Goal: Task Accomplishment & Management: Manage account settings

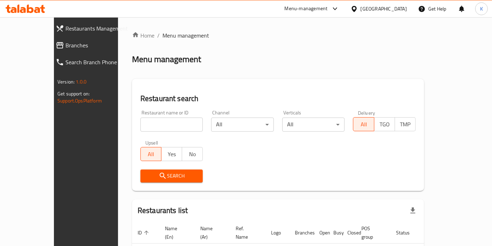
click at [170, 126] on input "search" at bounding box center [172, 124] width 63 height 14
paste input "[PERSON_NAME]"
type input "[PERSON_NAME]"
click button "Search" at bounding box center [172, 175] width 63 height 13
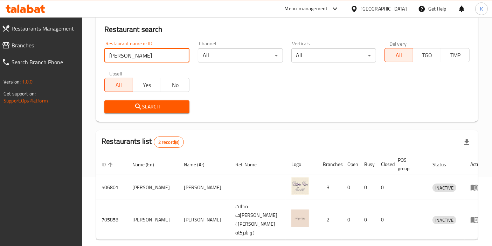
scroll to position [91, 0]
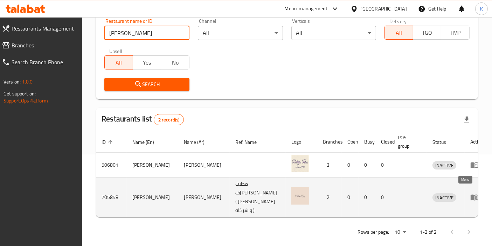
click at [471, 193] on icon "enhanced table" at bounding box center [475, 197] width 8 height 8
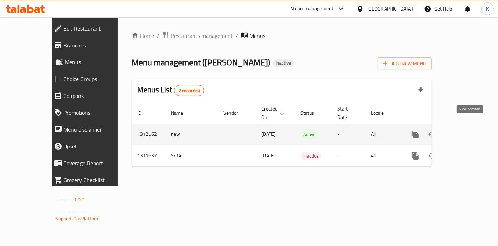
click at [469, 130] on icon "enhanced table" at bounding box center [466, 134] width 8 height 8
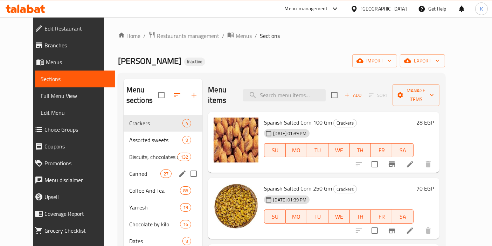
scroll to position [78, 0]
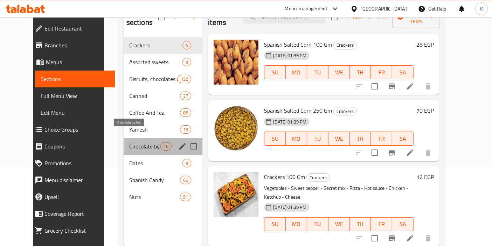
click at [130, 142] on span "Chocolate by kilo" at bounding box center [144, 146] width 31 height 8
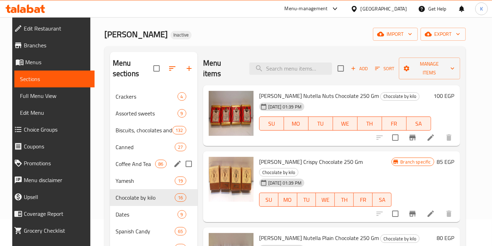
scroll to position [39, 0]
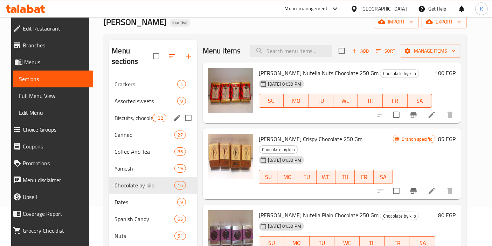
click at [133, 114] on span "Biscuits, chocolates and snacks" at bounding box center [134, 118] width 38 height 8
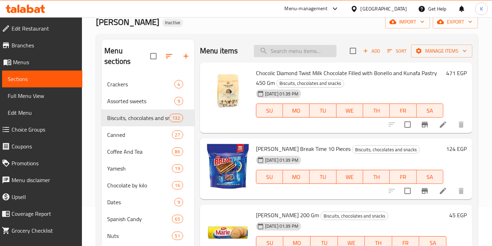
click at [298, 49] on input "search" at bounding box center [295, 51] width 83 height 12
paste input "[PERSON_NAME]"
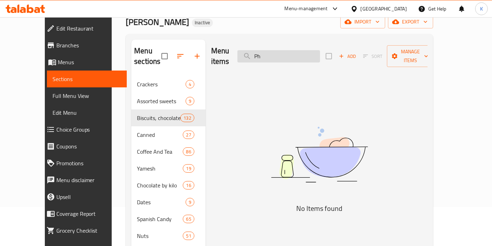
type input "P"
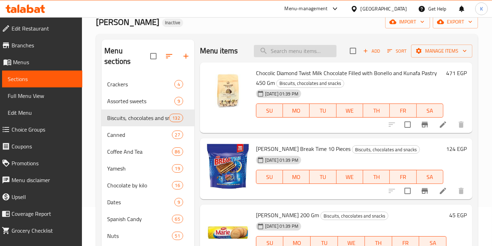
paste input "شيكولاته [PERSON_NAME] فسدق 80 جم"
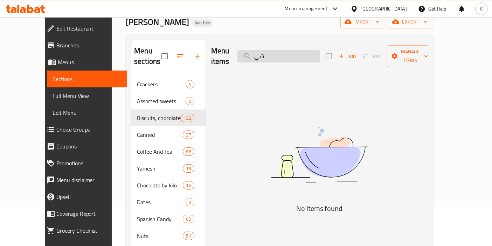
type input "ش"
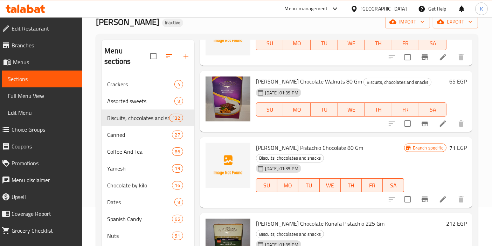
scroll to position [6566, 0]
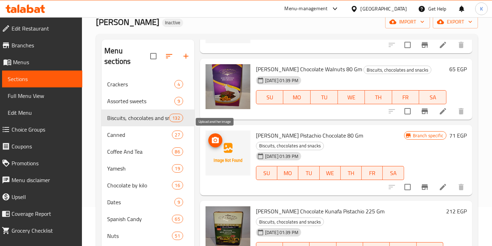
click at [215, 138] on icon "upload picture" at bounding box center [215, 140] width 8 height 8
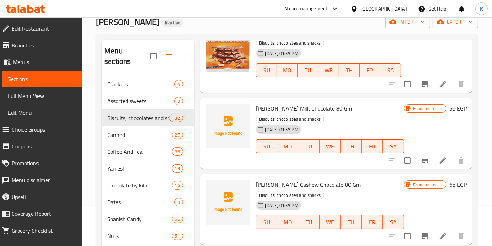
scroll to position [6177, 0]
click at [211, 110] on icon "upload picture" at bounding box center [215, 113] width 8 height 8
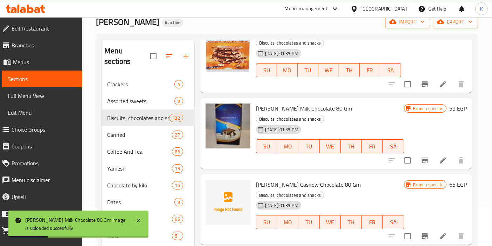
scroll to position [6216, 0]
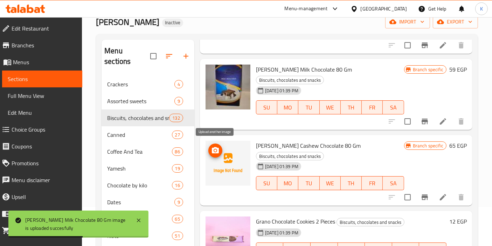
click at [211, 147] on icon "upload picture" at bounding box center [215, 150] width 8 height 8
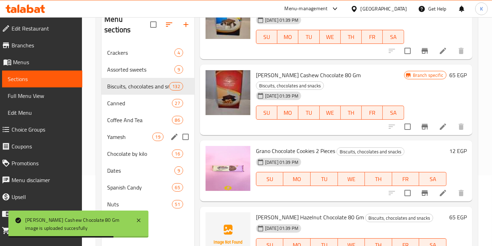
scroll to position [78, 0]
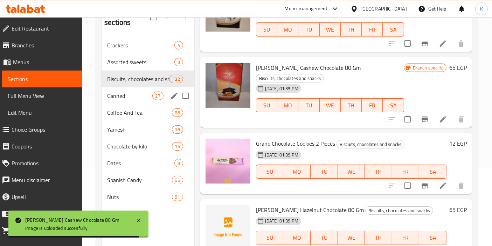
click at [137, 89] on div "Canned 27" at bounding box center [148, 95] width 93 height 17
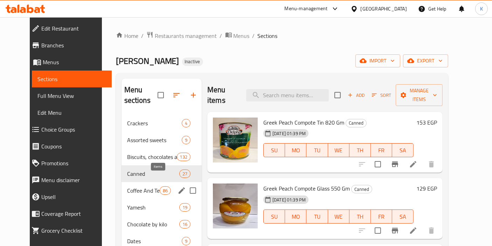
scroll to position [39, 0]
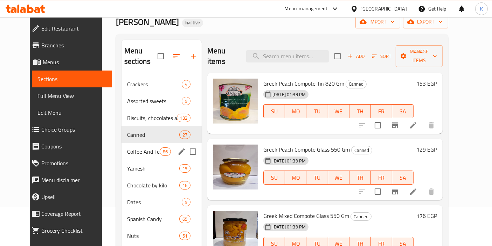
click at [129, 147] on span "Coffee And Tea" at bounding box center [143, 151] width 33 height 8
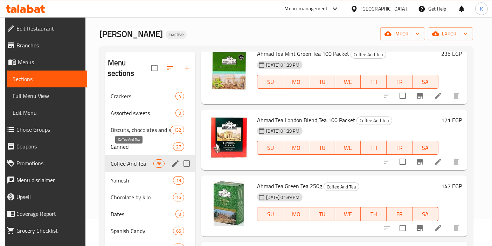
scroll to position [39, 0]
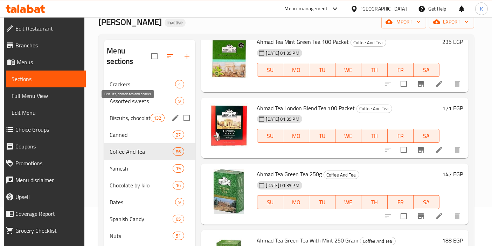
click at [134, 114] on span "Biscuits, chocolates and snacks" at bounding box center [130, 118] width 41 height 8
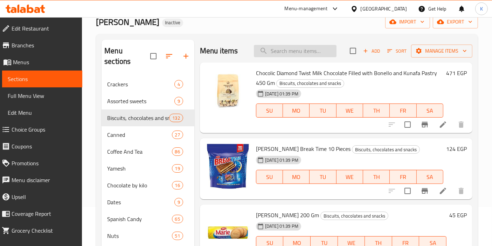
click at [267, 48] on input "search" at bounding box center [295, 51] width 83 height 12
type input "ة"
click at [311, 40] on div "Menu items Add Sort Manage items" at bounding box center [336, 51] width 273 height 23
click at [305, 46] on input "search" at bounding box center [295, 51] width 83 height 12
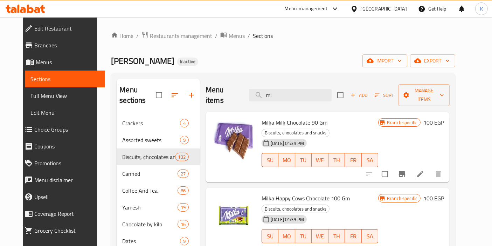
type input "m"
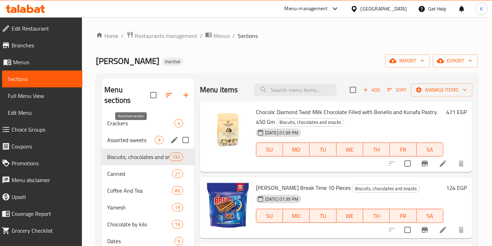
click at [124, 136] on span "Assorted sweets" at bounding box center [131, 140] width 48 height 8
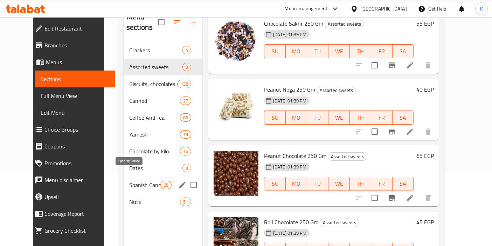
scroll to position [78, 0]
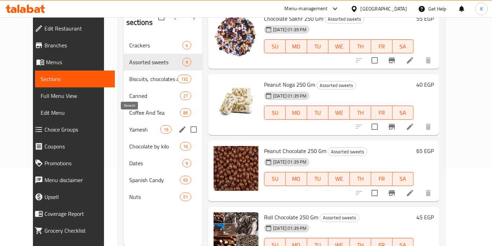
click at [129, 125] on span "Yamesh" at bounding box center [144, 129] width 31 height 8
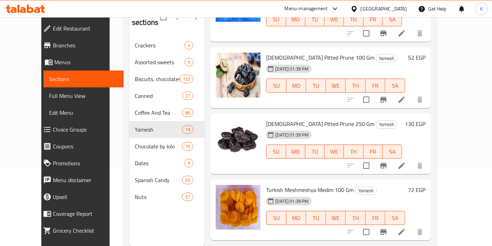
scroll to position [210, 0]
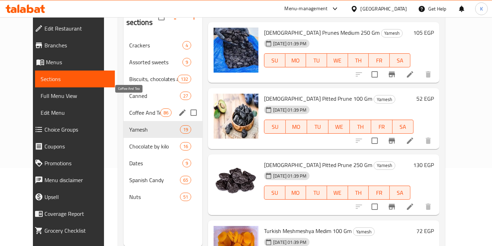
click at [129, 108] on span "Coffee And Tea" at bounding box center [144, 112] width 31 height 8
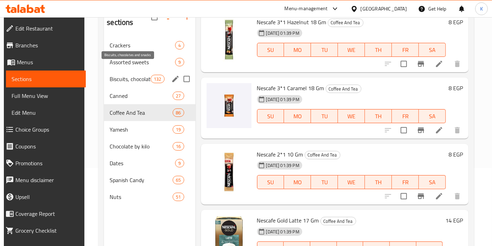
click at [139, 75] on span "Biscuits, chocolates and snacks" at bounding box center [130, 79] width 41 height 8
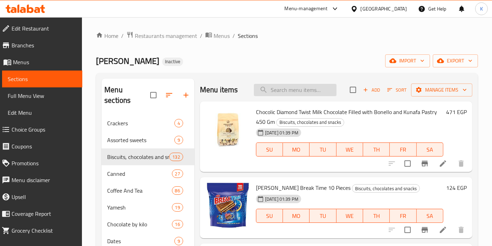
click at [286, 92] on input "search" at bounding box center [295, 90] width 83 height 12
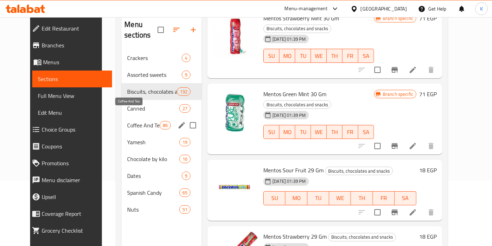
scroll to position [78, 0]
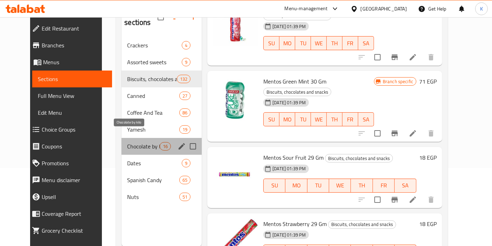
click at [131, 142] on span "Chocolate by kilo" at bounding box center [143, 146] width 33 height 8
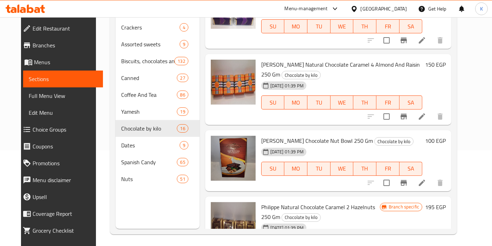
scroll to position [739, 0]
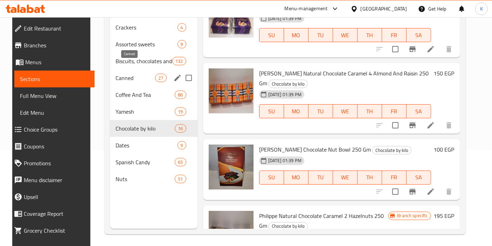
click at [134, 74] on span "Canned" at bounding box center [136, 78] width 40 height 8
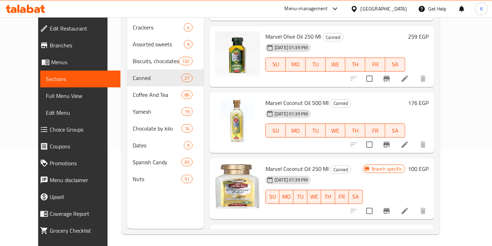
scroll to position [1555, 0]
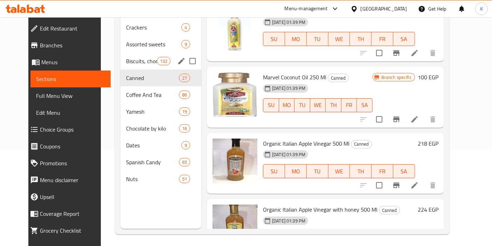
click at [132, 57] on span "Biscuits, chocolates and snacks" at bounding box center [141, 61] width 30 height 8
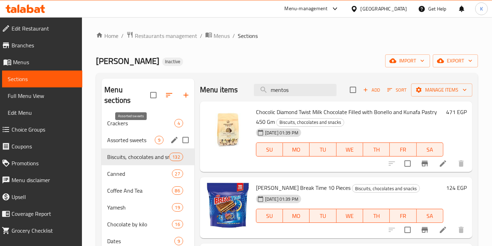
click at [130, 136] on span "Assorted sweets" at bounding box center [131, 140] width 48 height 8
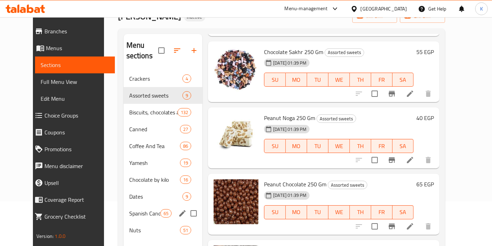
scroll to position [78, 0]
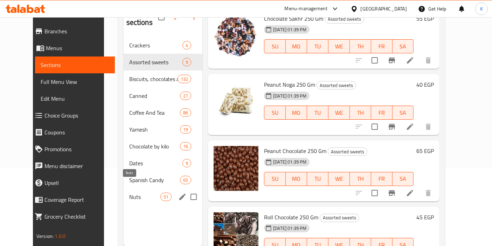
click at [136, 192] on span "Nuts" at bounding box center [144, 196] width 31 height 8
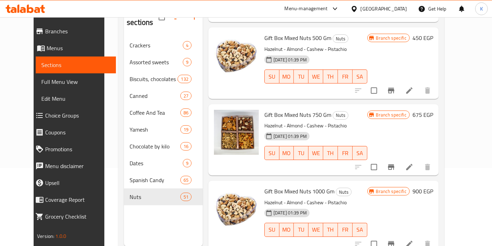
scroll to position [2613, 0]
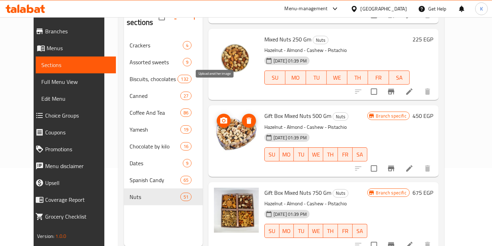
click at [220, 116] on icon "upload picture" at bounding box center [224, 120] width 8 height 8
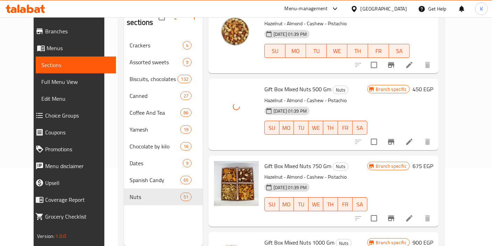
scroll to position [2651, 0]
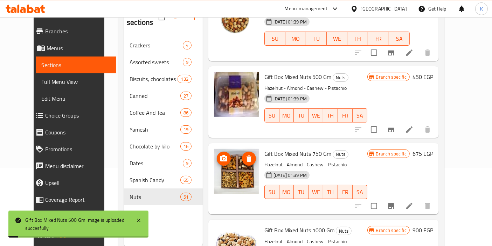
click at [223, 157] on circle "upload picture" at bounding box center [224, 158] width 2 height 2
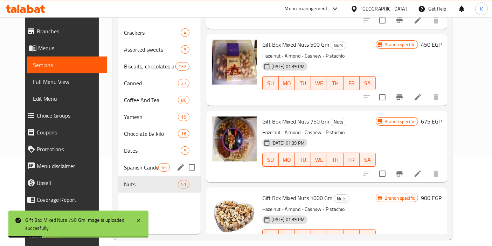
scroll to position [98, 0]
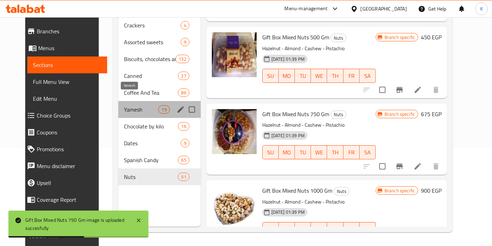
click at [133, 105] on span "Yamesh" at bounding box center [141, 109] width 35 height 8
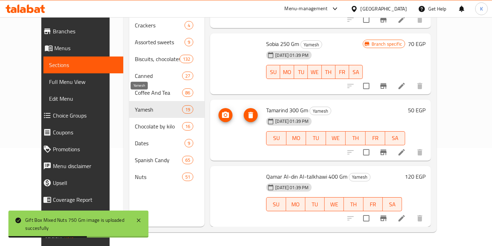
scroll to position [1027, 0]
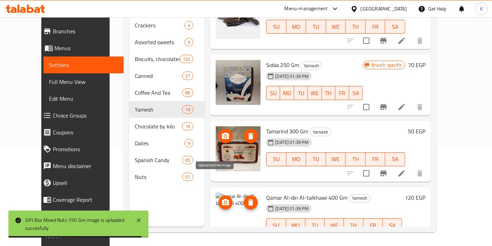
click at [219, 195] on button "upload picture" at bounding box center [226, 202] width 14 height 14
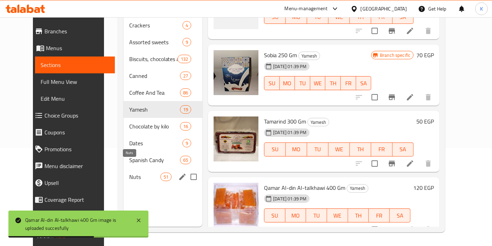
click at [129, 172] on span "Nuts" at bounding box center [144, 176] width 31 height 8
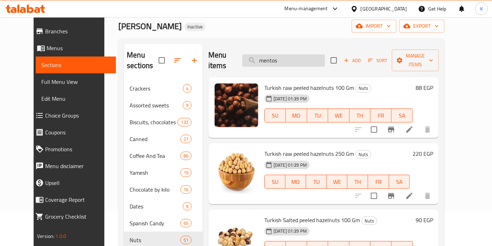
click at [305, 54] on input "mentos" at bounding box center [283, 60] width 83 height 12
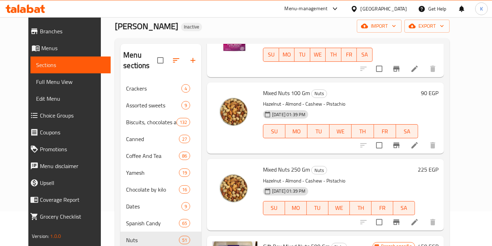
scroll to position [506, 0]
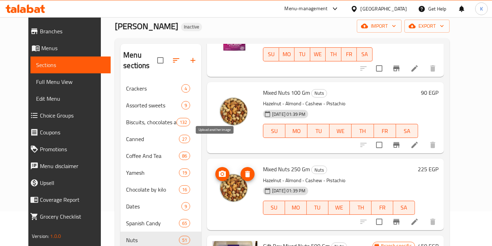
click at [219, 170] on icon "upload picture" at bounding box center [222, 173] width 7 height 6
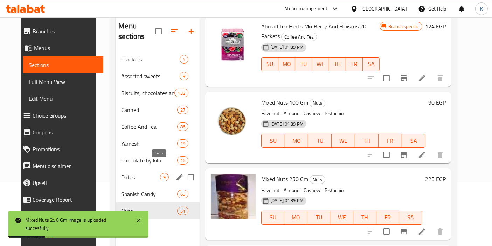
scroll to position [98, 0]
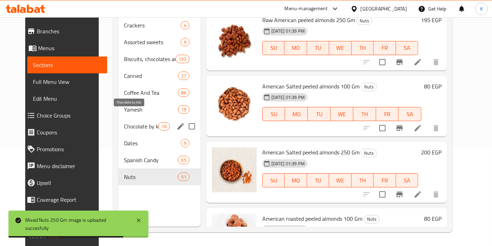
click at [128, 122] on span "Chocolate by kilo" at bounding box center [141, 126] width 35 height 8
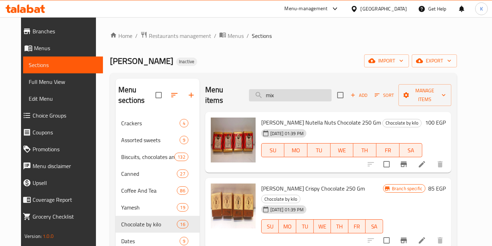
click at [311, 94] on input "mix" at bounding box center [290, 95] width 83 height 12
paste input "raisins"
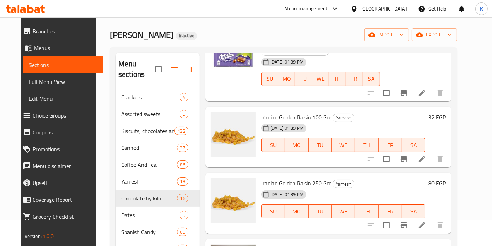
scroll to position [98, 0]
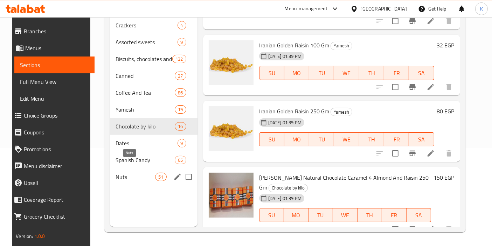
click at [137, 172] on span "Nuts" at bounding box center [136, 176] width 40 height 8
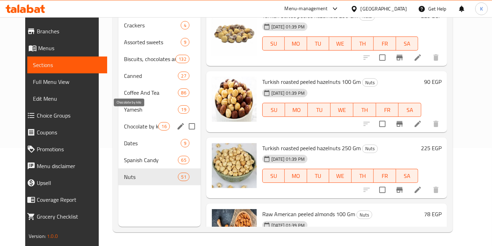
click at [124, 122] on span "Chocolate by kilo" at bounding box center [141, 126] width 35 height 8
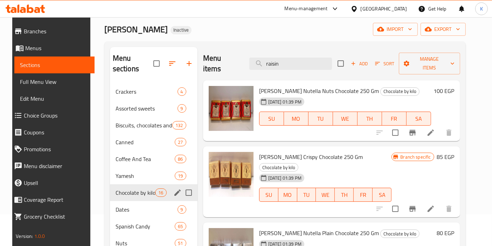
scroll to position [39, 0]
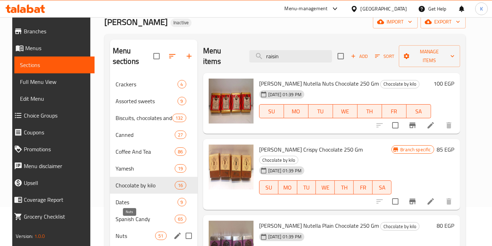
click at [130, 231] on span "Nuts" at bounding box center [136, 235] width 40 height 8
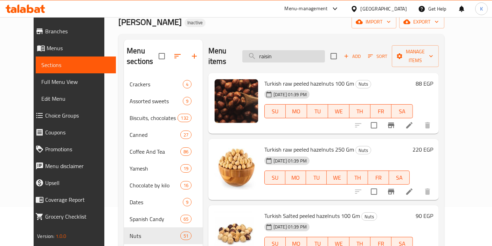
click at [290, 50] on input "raisin" at bounding box center [283, 56] width 83 height 12
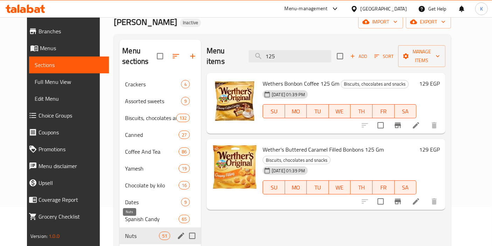
click at [130, 231] on span "Nuts" at bounding box center [142, 235] width 34 height 8
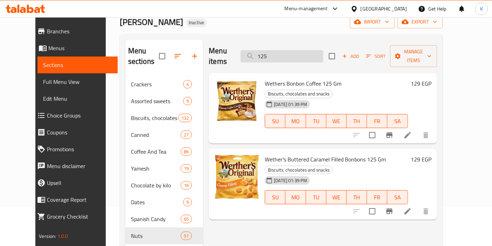
click at [313, 50] on input "125" at bounding box center [282, 56] width 83 height 12
type input "1"
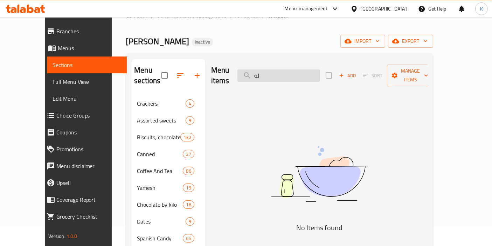
type input "ل"
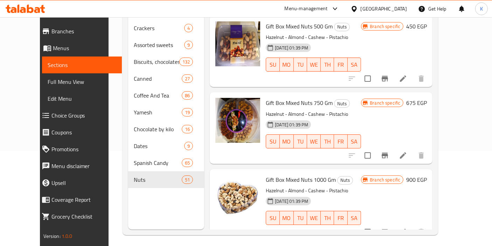
scroll to position [98, 0]
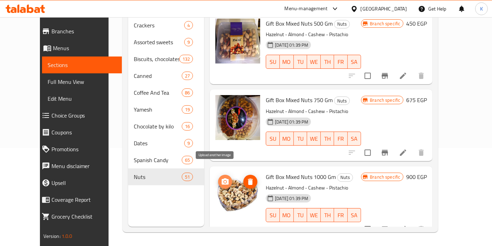
click at [222, 178] on icon "upload picture" at bounding box center [225, 181] width 7 height 6
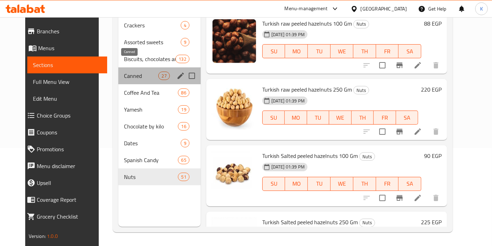
click at [134, 71] on span "Canned" at bounding box center [141, 75] width 35 height 8
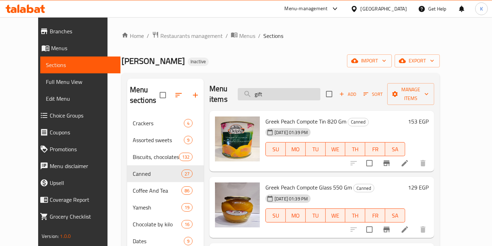
click at [289, 88] on input "gift" at bounding box center [279, 94] width 83 height 12
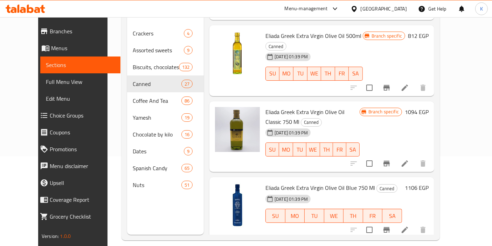
scroll to position [416, 0]
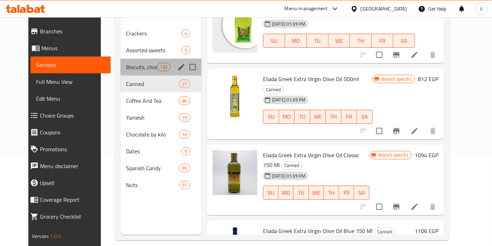
click at [134, 61] on div "Biscuits, chocolates and snacks 132" at bounding box center [161, 67] width 81 height 17
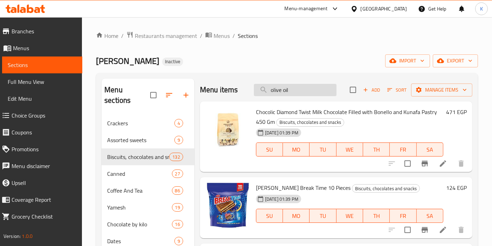
click at [283, 88] on input "olive oil" at bounding box center [295, 90] width 83 height 12
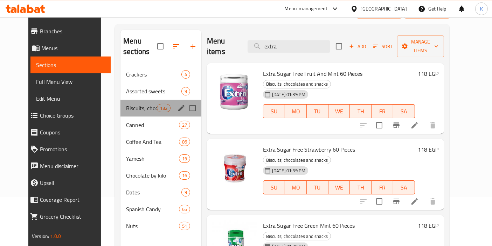
click at [134, 101] on div "Biscuits, chocolates and snacks 132" at bounding box center [161, 108] width 81 height 17
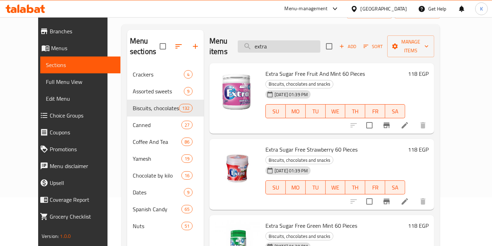
click at [287, 40] on input "extra" at bounding box center [279, 46] width 83 height 12
type input "e"
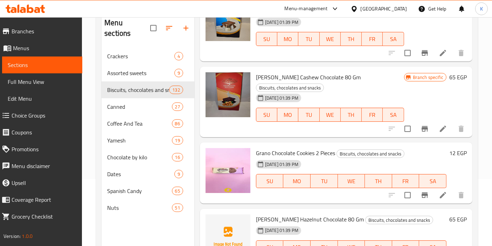
scroll to position [52, 0]
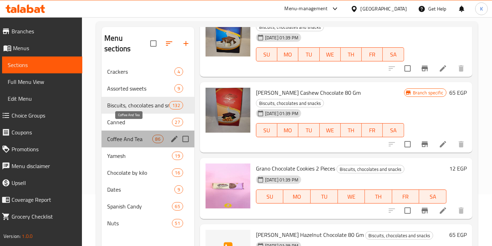
click at [133, 135] on span "Coffee And Tea" at bounding box center [129, 139] width 45 height 8
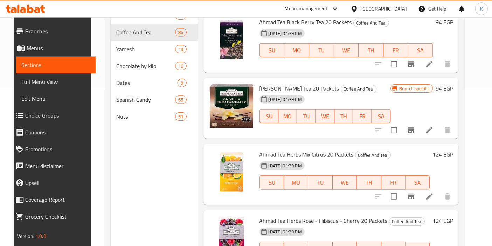
scroll to position [167, 0]
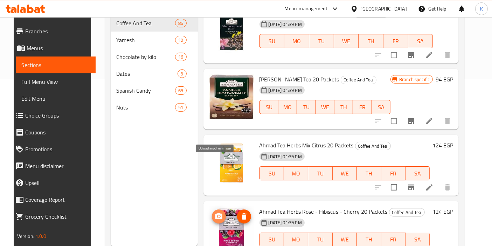
click at [215, 212] on icon "upload picture" at bounding box center [219, 216] width 8 height 8
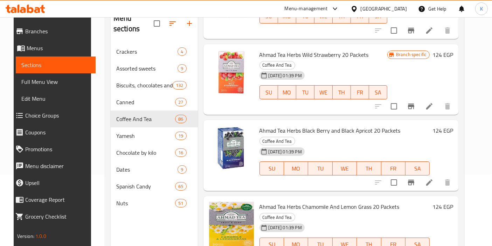
scroll to position [43, 0]
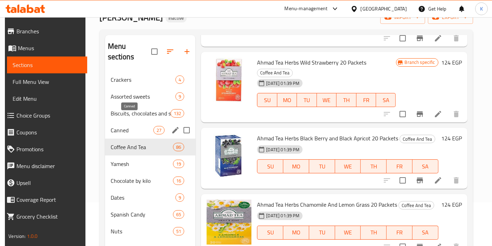
click at [151, 126] on span "Canned" at bounding box center [132, 130] width 43 height 8
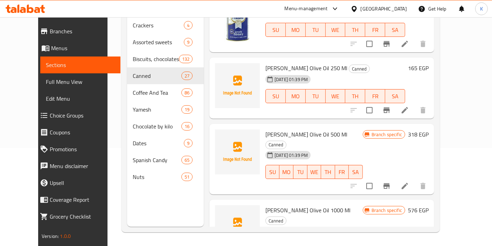
scroll to position [243, 0]
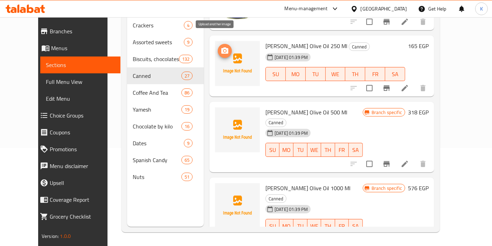
click at [221, 47] on icon "upload picture" at bounding box center [224, 50] width 7 height 6
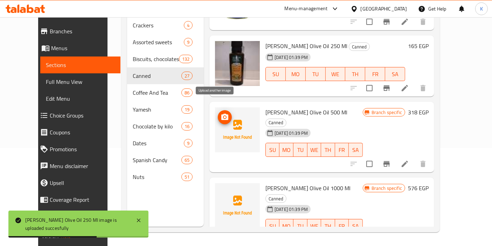
click at [221, 113] on icon "upload picture" at bounding box center [225, 117] width 8 height 8
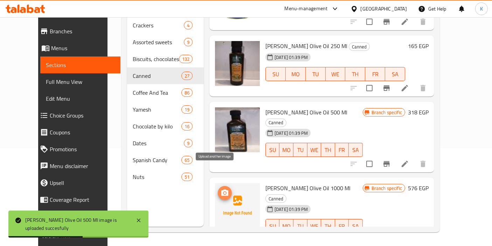
click at [221, 189] on icon "upload picture" at bounding box center [224, 192] width 7 height 6
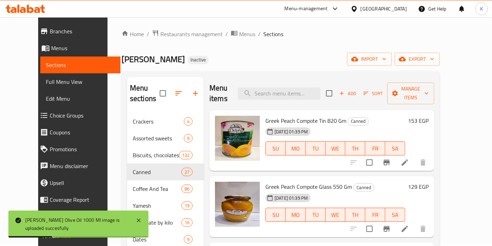
scroll to position [0, 0]
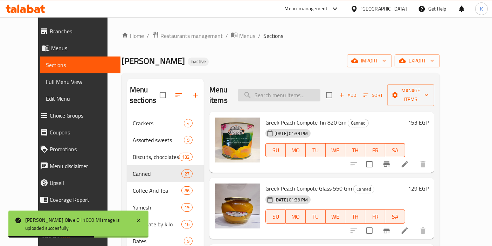
click at [311, 89] on input "search" at bounding box center [279, 95] width 83 height 12
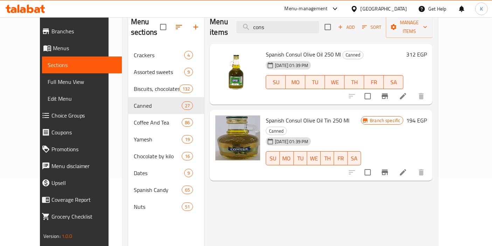
scroll to position [66, 0]
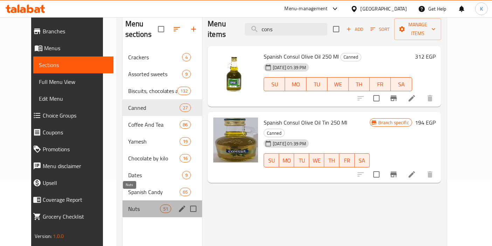
click at [128, 204] on span "Nuts" at bounding box center [144, 208] width 32 height 8
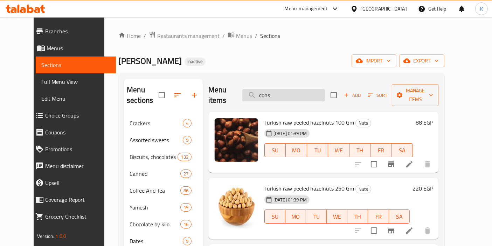
click at [293, 89] on input "cons" at bounding box center [283, 95] width 83 height 12
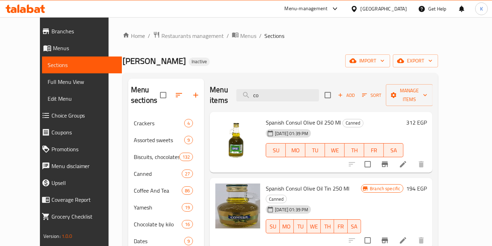
type input "c"
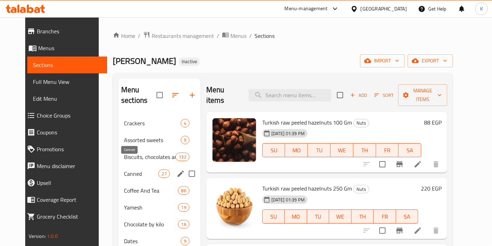
click at [129, 169] on span "Canned" at bounding box center [141, 173] width 35 height 8
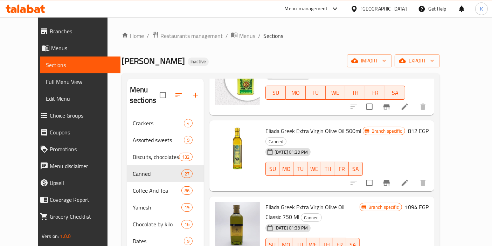
scroll to position [740, 0]
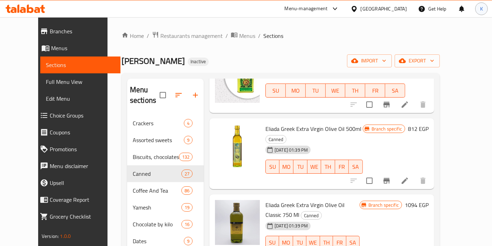
click at [477, 11] on div "K" at bounding box center [481, 8] width 13 height 13
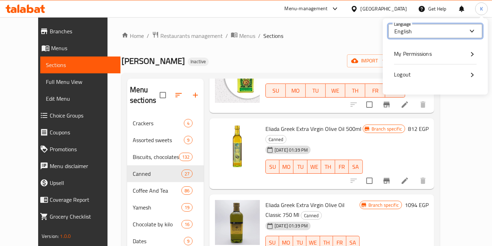
click at [442, 33] on input "English" at bounding box center [431, 31] width 73 height 8
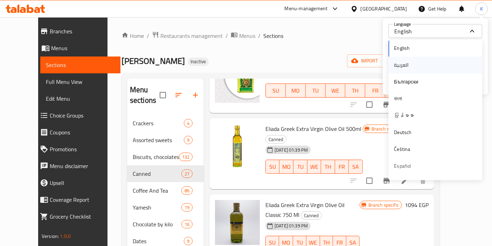
click at [425, 64] on div "العربية" at bounding box center [435, 65] width 83 height 8
type input "العربية"
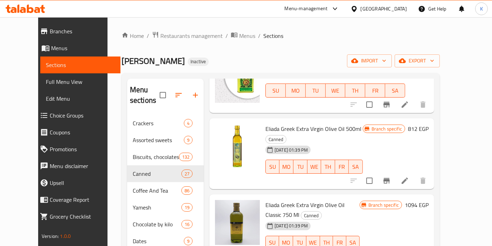
click at [368, 66] on div "[PERSON_NAME] Inactive import export" at bounding box center [281, 60] width 319 height 13
click at [480, 6] on span "K" at bounding box center [481, 9] width 3 height 8
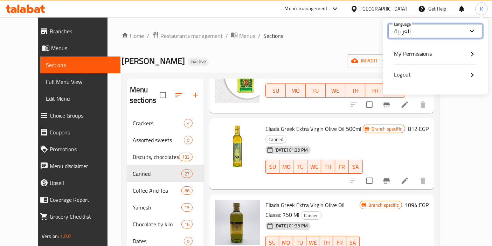
click at [439, 33] on input "العربية" at bounding box center [431, 31] width 73 height 8
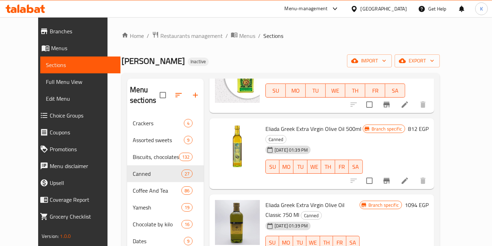
click at [298, 67] on div "[PERSON_NAME] Inactive import export" at bounding box center [281, 60] width 319 height 13
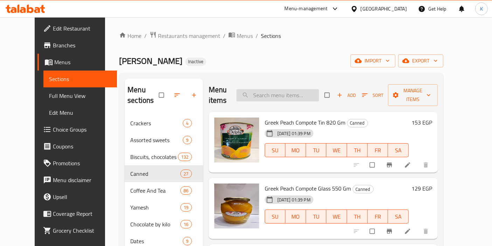
click at [292, 91] on input "search" at bounding box center [278, 95] width 83 height 12
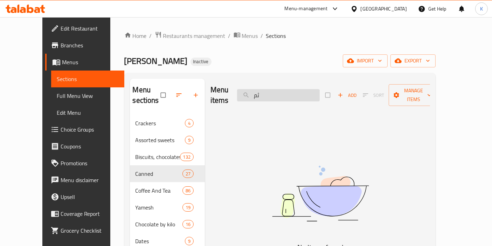
type input "ث"
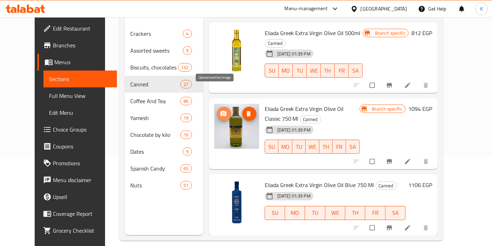
click at [220, 111] on icon "upload picture" at bounding box center [223, 113] width 6 height 5
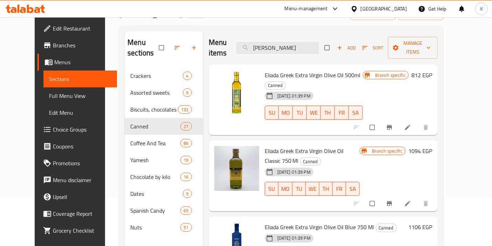
scroll to position [48, 0]
click at [220, 152] on icon "upload picture" at bounding box center [223, 154] width 6 height 5
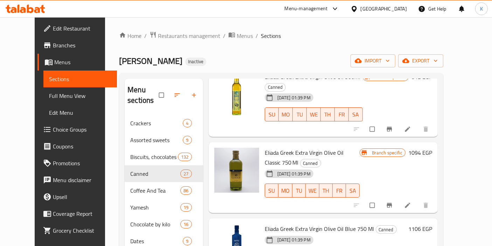
scroll to position [0, 0]
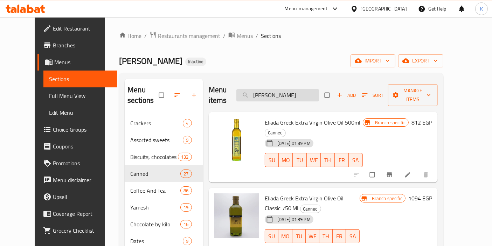
click at [305, 89] on input "elia" at bounding box center [278, 95] width 83 height 12
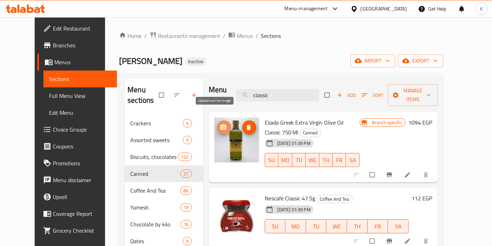
click at [220, 124] on icon "upload picture" at bounding box center [223, 127] width 7 height 7
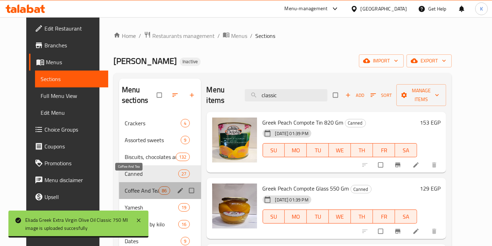
click at [145, 186] on span "Coffee And Tea" at bounding box center [142, 190] width 34 height 8
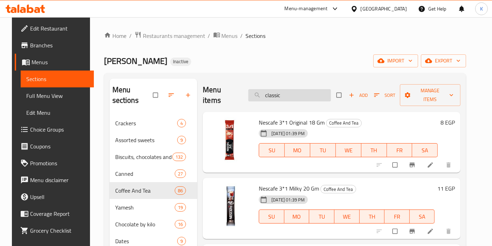
click at [292, 89] on input "classic" at bounding box center [289, 95] width 83 height 12
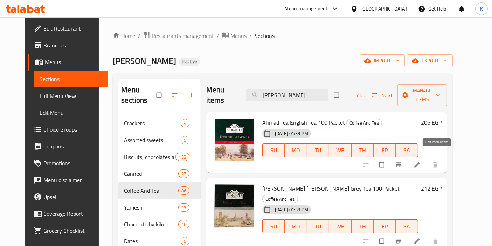
type input "ahmad"
click at [421, 161] on icon at bounding box center [417, 164] width 7 height 7
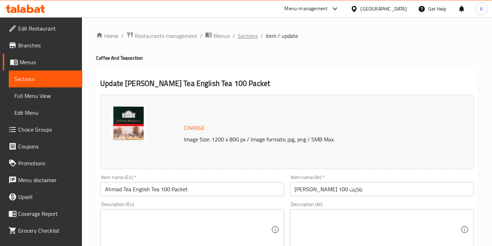
click at [249, 35] on span "Sections" at bounding box center [248, 36] width 20 height 8
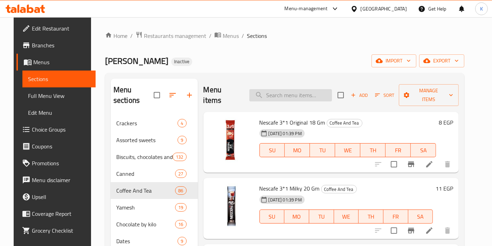
click at [272, 93] on input "search" at bounding box center [290, 95] width 83 height 12
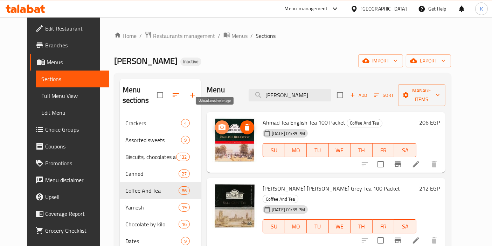
click at [219, 124] on icon "upload picture" at bounding box center [222, 127] width 7 height 6
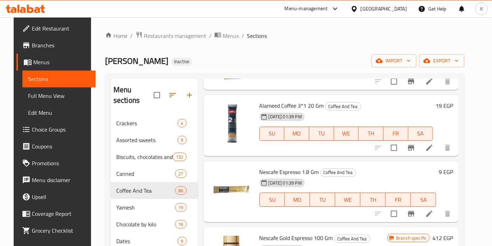
scroll to position [824, 0]
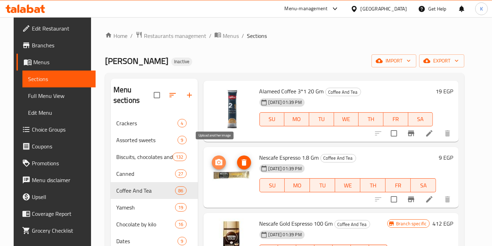
click at [215, 159] on icon "upload picture" at bounding box center [218, 162] width 7 height 6
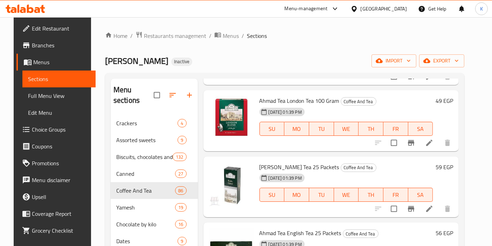
scroll to position [0, 0]
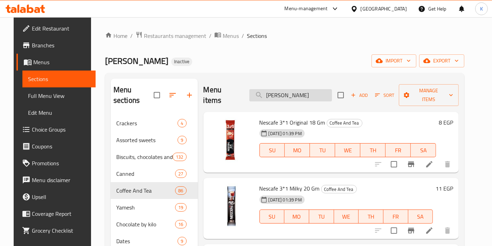
click at [298, 94] on input "ahmad" at bounding box center [290, 95] width 83 height 12
type input "a"
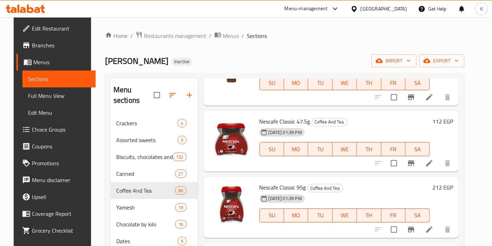
scroll to position [1200, 0]
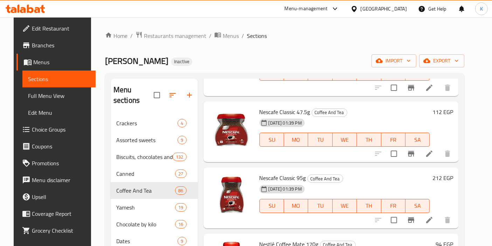
click at [465, 162] on div "Menu sections Crackers 4 Assorted sweets 9 Biscuits, chocolates and snacks 132 …" at bounding box center [285, 246] width 360 height 346
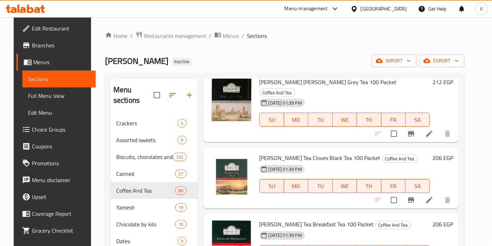
scroll to position [1829, 0]
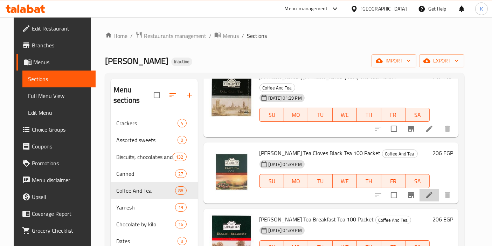
click at [438, 189] on li at bounding box center [430, 195] width 20 height 13
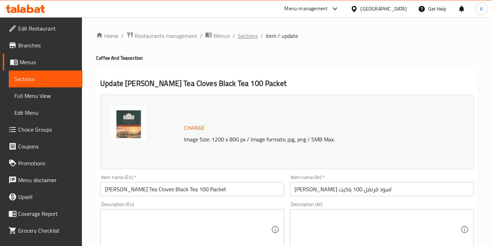
click at [253, 37] on span "Sections" at bounding box center [248, 36] width 20 height 8
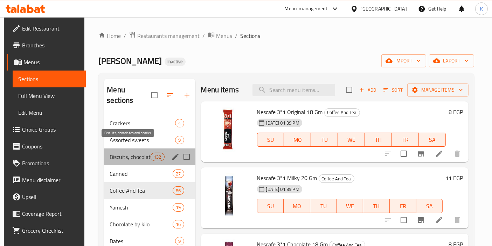
click at [125, 152] on span "Biscuits, chocolates and snacks" at bounding box center [130, 156] width 41 height 8
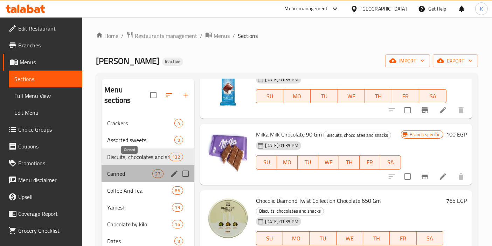
click at [134, 169] on span "Canned" at bounding box center [129, 173] width 45 height 8
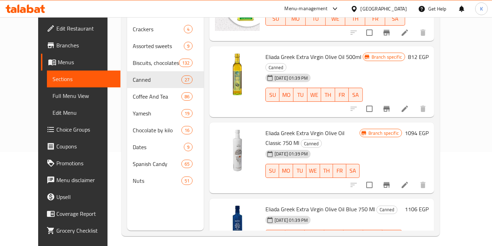
scroll to position [720, 0]
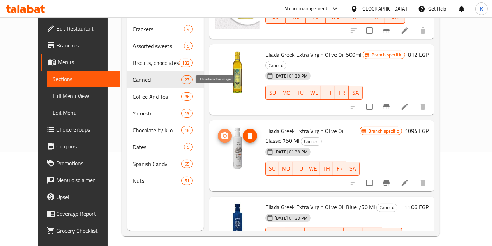
click at [224, 135] on circle "upload picture" at bounding box center [225, 136] width 2 height 2
click at [248, 132] on icon "delete image" at bounding box center [250, 135] width 5 height 6
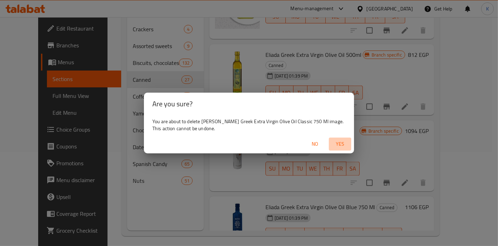
click at [338, 146] on span "Yes" at bounding box center [340, 143] width 17 height 9
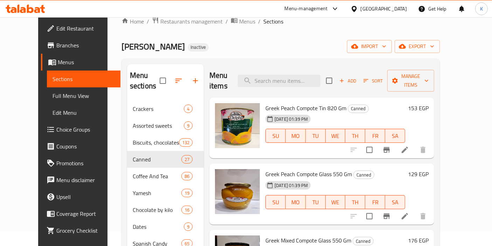
scroll to position [0, 0]
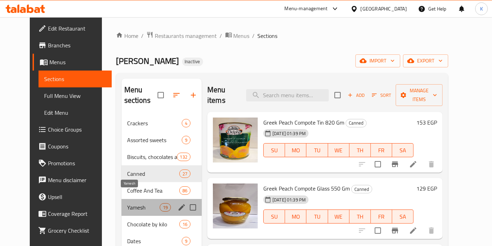
click at [138, 203] on span "Yamesh" at bounding box center [143, 207] width 33 height 8
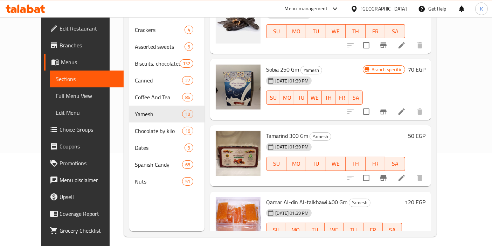
scroll to position [98, 0]
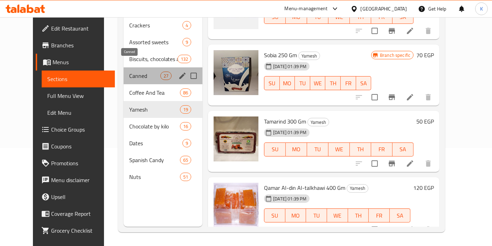
click at [129, 71] on span "Canned" at bounding box center [144, 75] width 31 height 8
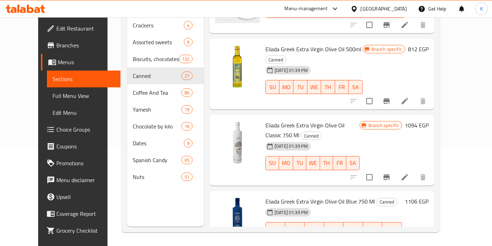
scroll to position [712, 0]
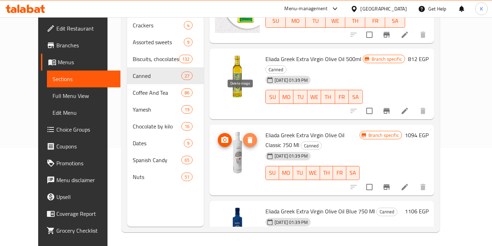
click at [248, 137] on icon "delete image" at bounding box center [250, 140] width 5 height 6
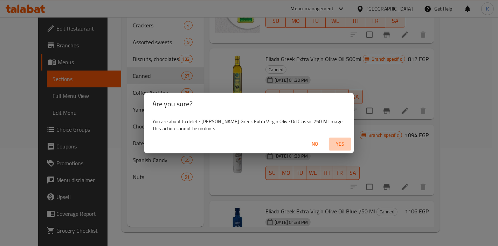
click at [335, 144] on span "Yes" at bounding box center [340, 143] width 17 height 9
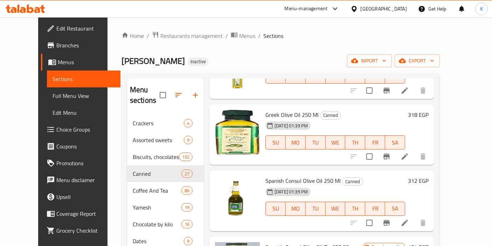
scroll to position [1282, 0]
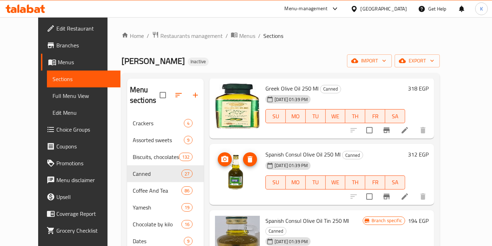
click at [224, 158] on circle "upload picture" at bounding box center [225, 159] width 2 height 2
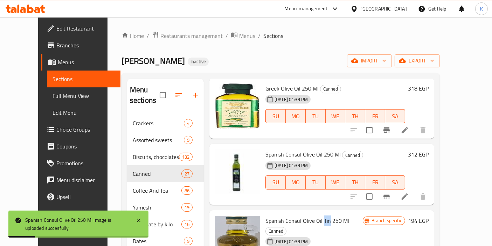
drag, startPoint x: 320, startPoint y: 151, endPoint x: 313, endPoint y: 151, distance: 6.3
click at [313, 215] on span "Spanish Consul Olive Oil Tin 250 Ml" at bounding box center [308, 220] width 84 height 11
copy span "Tin"
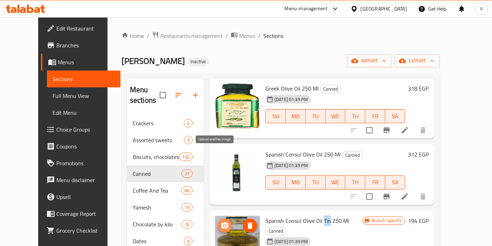
click at [221, 221] on icon "upload picture" at bounding box center [225, 225] width 8 height 8
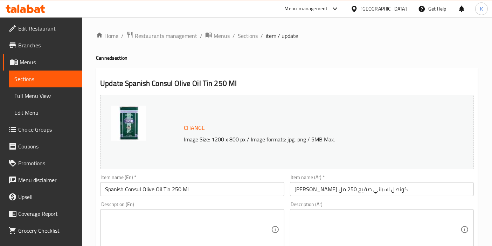
click at [174, 189] on input "Spanish Consul Olive Oil Tin 250 Ml" at bounding box center [192, 189] width 184 height 14
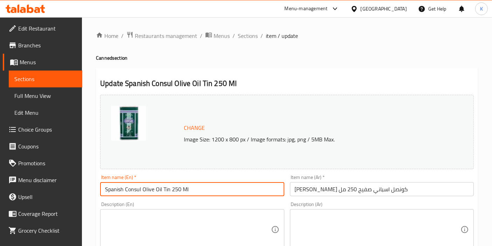
click at [174, 189] on input "Spanish Consul Olive Oil Tin 250 Ml" at bounding box center [192, 189] width 184 height 14
type input "Spanish Consul Olive Oil Tin 175 Ml"
click at [308, 191] on input "زيت زيتون كونصل اسباني صفيح 250 مل" at bounding box center [382, 189] width 184 height 14
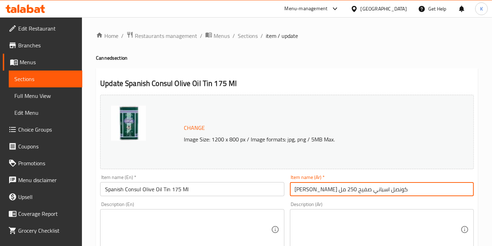
click at [308, 191] on input "زيت زيتون كونصل اسباني صفيح 250 مل" at bounding box center [382, 189] width 184 height 14
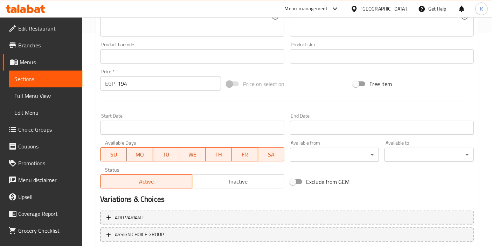
scroll to position [259, 0]
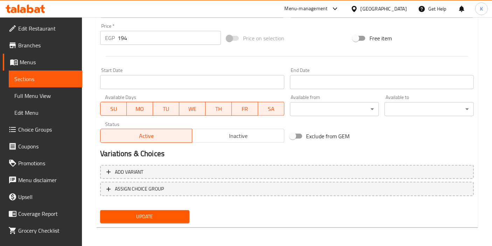
type input "زيت زيتون كونصل اسباني صفيح 175مل"
click at [173, 214] on span "Update" at bounding box center [145, 216] width 78 height 9
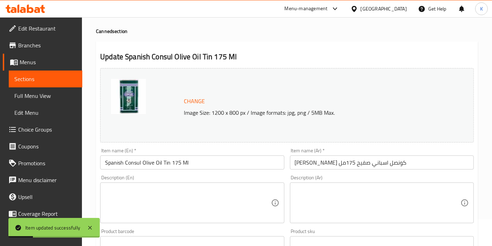
scroll to position [0, 0]
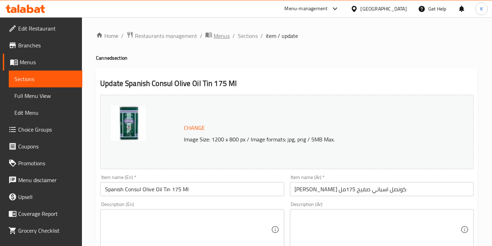
click at [218, 39] on span "Menus" at bounding box center [222, 36] width 16 height 8
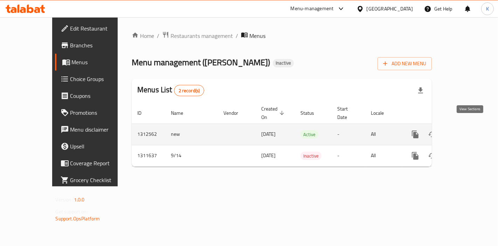
click at [465, 128] on link "enhanced table" at bounding box center [466, 134] width 17 height 17
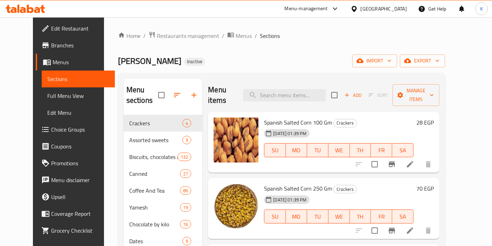
scroll to position [78, 0]
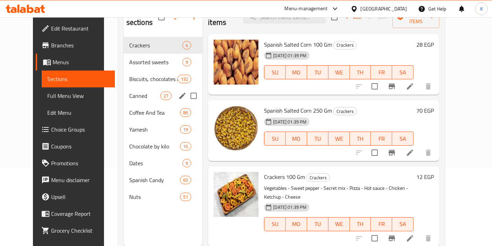
click at [130, 91] on span "Canned" at bounding box center [144, 95] width 31 height 8
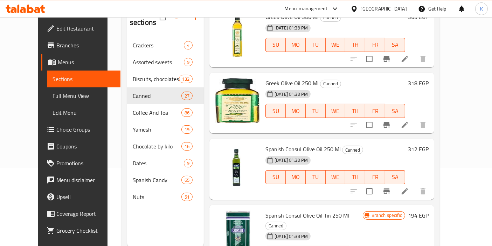
scroll to position [1168, 0]
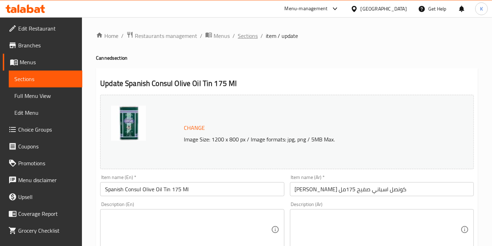
click at [256, 39] on span "Sections" at bounding box center [248, 36] width 20 height 8
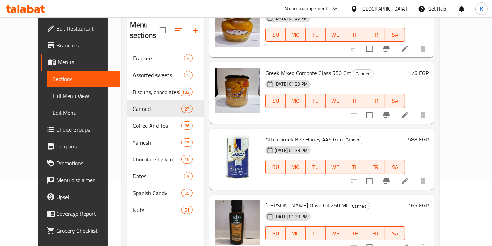
scroll to position [98, 0]
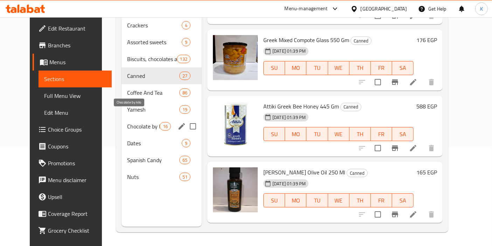
click at [127, 122] on span "Chocolate by kilo" at bounding box center [143, 126] width 33 height 8
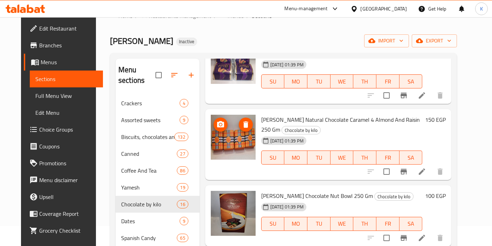
scroll to position [779, 0]
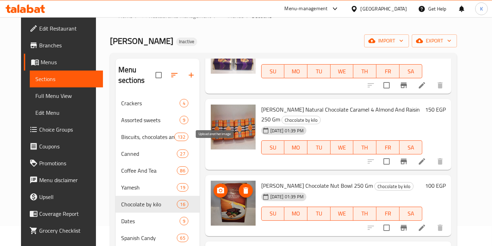
click at [217, 187] on icon "upload picture" at bounding box center [220, 190] width 7 height 6
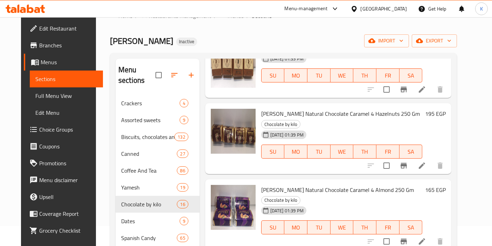
scroll to position [701, 0]
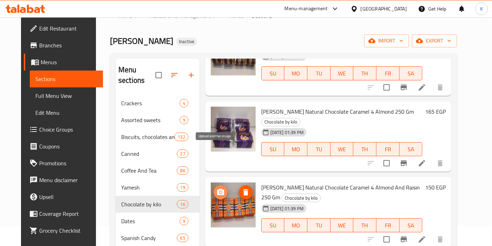
click at [217, 189] on icon "upload picture" at bounding box center [220, 192] width 7 height 6
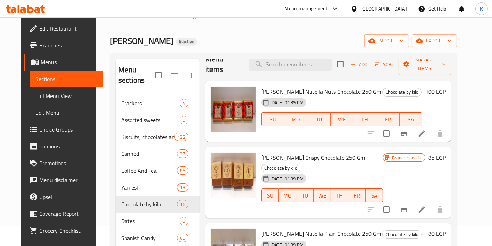
scroll to position [0, 0]
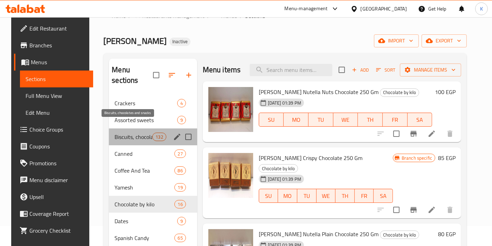
click at [118, 132] on span "Biscuits, chocolates and snacks" at bounding box center [134, 136] width 38 height 8
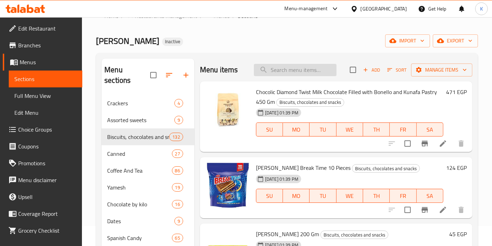
click at [288, 70] on input "search" at bounding box center [295, 70] width 83 height 12
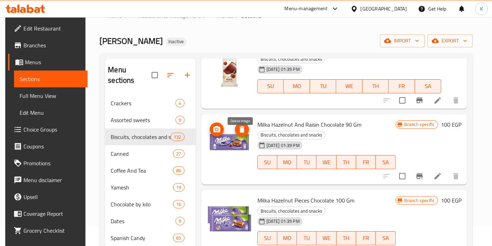
scroll to position [701, 0]
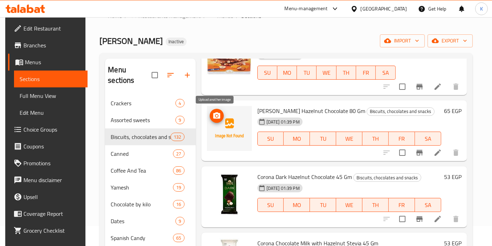
type input "haz"
click at [210, 114] on span "upload picture" at bounding box center [217, 115] width 14 height 8
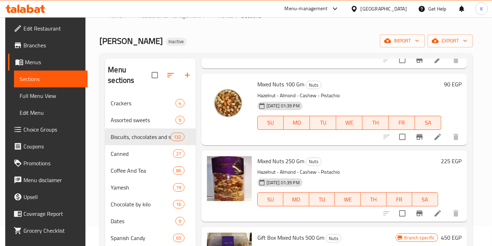
scroll to position [2042, 0]
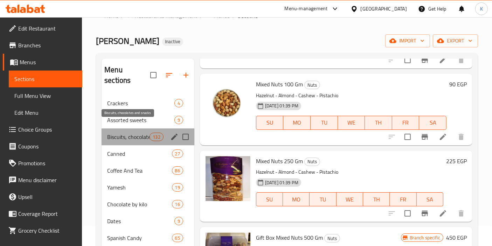
click at [135, 132] on span "Biscuits, chocolates and snacks" at bounding box center [128, 136] width 42 height 8
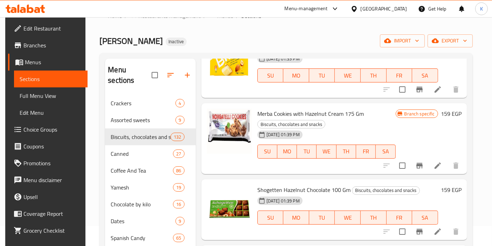
scroll to position [0, 0]
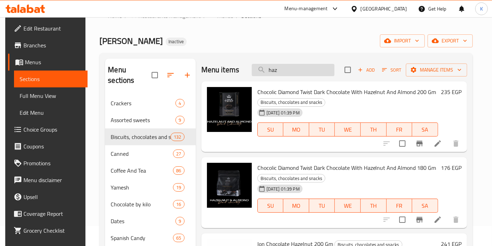
click at [296, 71] on input "haz" at bounding box center [293, 70] width 83 height 12
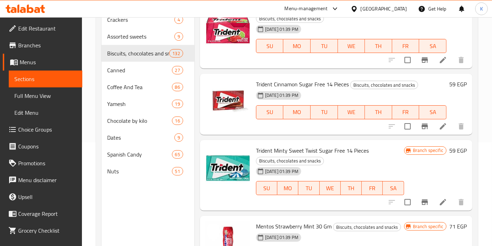
scroll to position [117, 0]
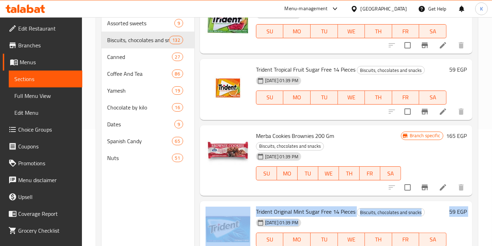
drag, startPoint x: 466, startPoint y: 168, endPoint x: 470, endPoint y: 149, distance: 19.2
click at [470, 149] on div "Menu items Add Sort Manage items Chocolic Diamond Twist Milk Chocolate Filled w…" at bounding box center [333, 204] width 278 height 485
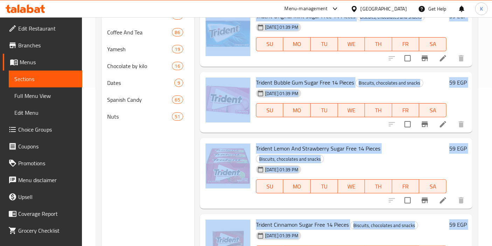
scroll to position [3572, 0]
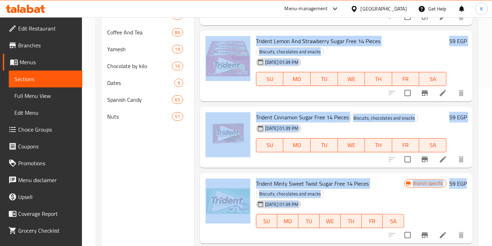
click at [425, 57] on div "17-09-2025 01:39 PM SU MO TU WE TH FR SA" at bounding box center [351, 74] width 196 height 38
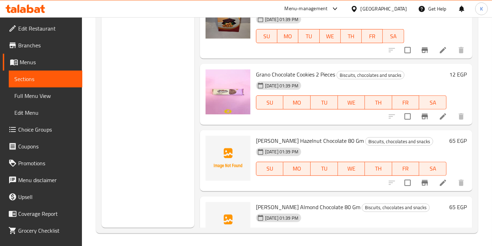
scroll to position [6136, 0]
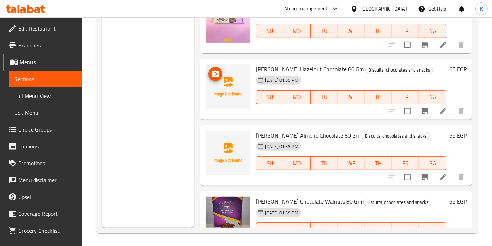
click at [215, 70] on icon "upload picture" at bounding box center [215, 73] width 7 height 6
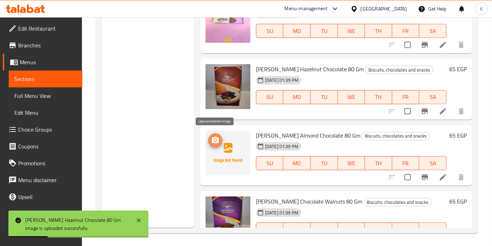
click at [216, 139] on circle "upload picture" at bounding box center [215, 140] width 2 height 2
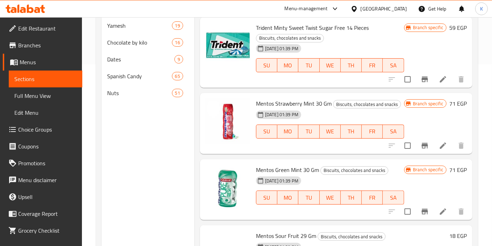
scroll to position [3680, 0]
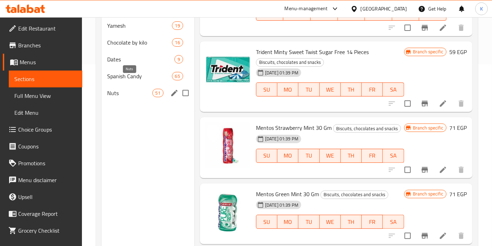
click at [124, 89] on span "Nuts" at bounding box center [129, 93] width 45 height 8
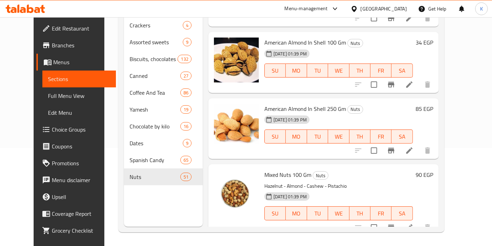
scroll to position [2364, 0]
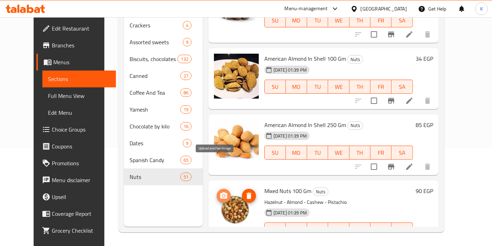
click at [220, 191] on icon "upload picture" at bounding box center [224, 195] width 8 height 8
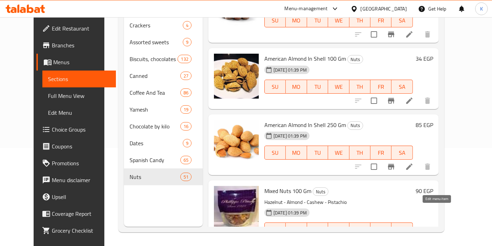
click at [414, 239] on icon at bounding box center [409, 243] width 8 height 8
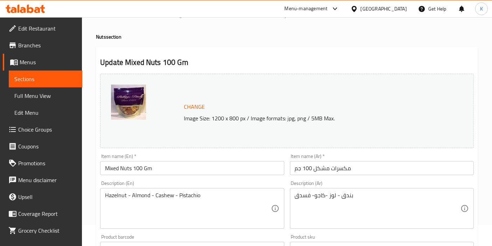
scroll to position [39, 0]
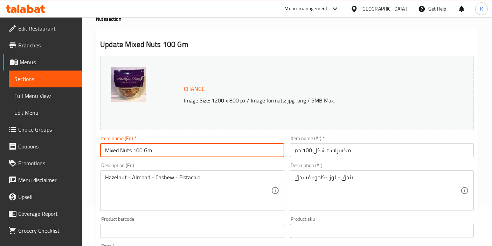
click at [141, 150] on input "Mixed Nuts 100 Gm" at bounding box center [192, 150] width 184 height 14
type input "Mixed Nuts 125 Gm"
click at [306, 151] on input "مكسرات مشكل 100 جم" at bounding box center [382, 150] width 184 height 14
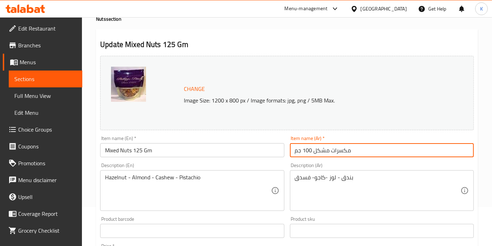
click at [306, 151] on input "مكسرات مشكل 100 جم" at bounding box center [382, 150] width 184 height 14
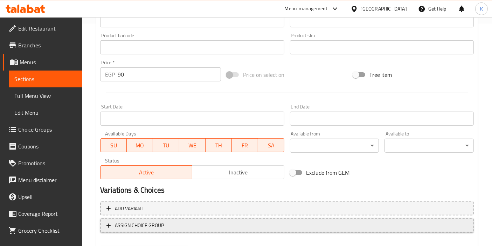
scroll to position [259, 0]
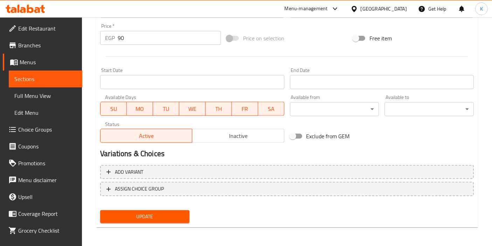
type input "مكسرات مشكل 125جم"
click at [165, 214] on span "Update" at bounding box center [145, 216] width 78 height 9
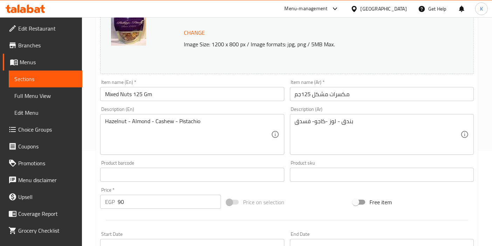
scroll to position [0, 0]
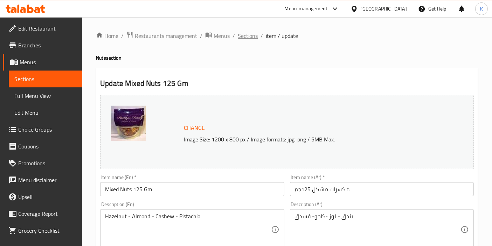
click at [246, 40] on span "Sections" at bounding box center [248, 36] width 20 height 8
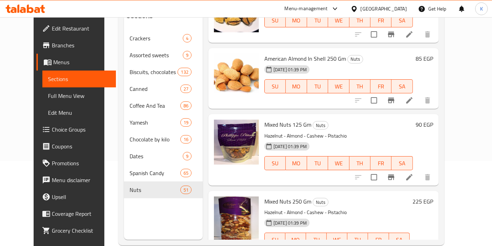
scroll to position [2452, 0]
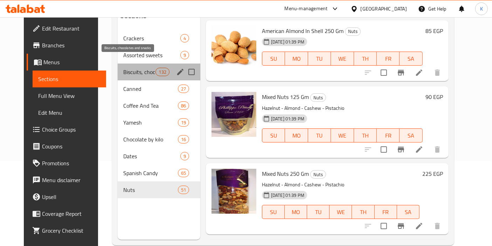
drag, startPoint x: 133, startPoint y: 63, endPoint x: 146, endPoint y: 70, distance: 15.0
click at [133, 68] on span "Biscuits, chocolates and snacks" at bounding box center [139, 72] width 33 height 8
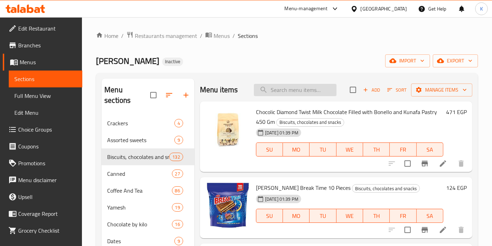
click at [262, 90] on input "search" at bounding box center [295, 90] width 83 height 12
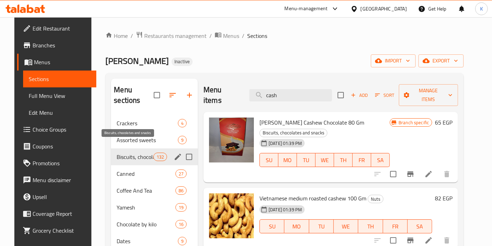
type input "cash"
click at [117, 152] on span "Biscuits, chocolates and snacks" at bounding box center [135, 156] width 36 height 8
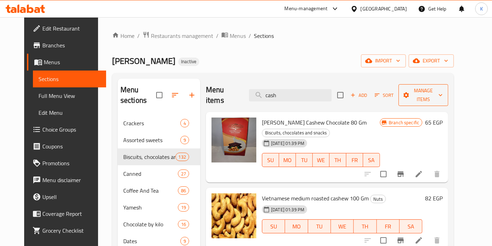
click at [449, 95] on button "Manage items" at bounding box center [424, 95] width 50 height 22
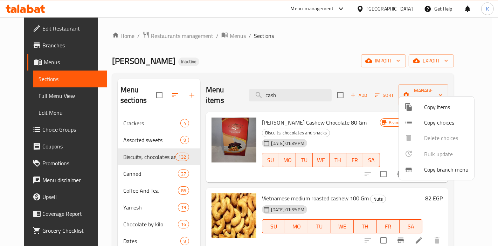
click at [470, 91] on div at bounding box center [249, 123] width 498 height 246
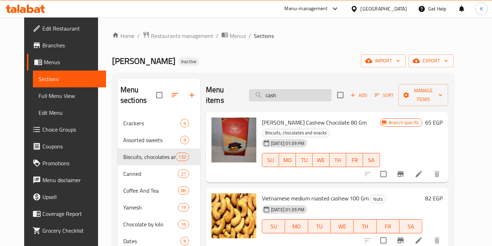
click at [283, 89] on input "cash" at bounding box center [290, 95] width 83 height 12
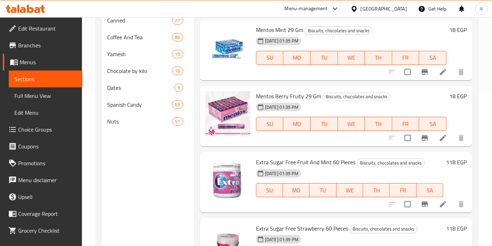
scroll to position [4263, 0]
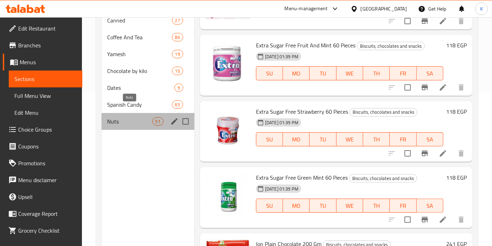
drag, startPoint x: 114, startPoint y: 112, endPoint x: 471, endPoint y: 148, distance: 359.6
click at [114, 117] on span "Nuts" at bounding box center [129, 121] width 45 height 8
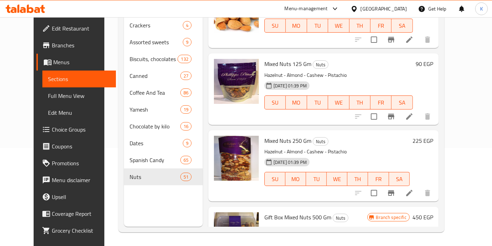
scroll to position [2420, 0]
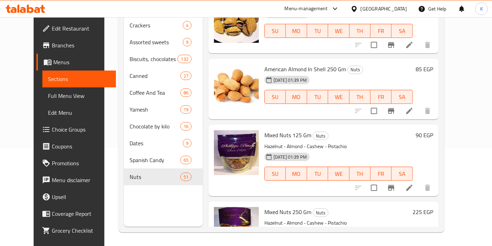
click at [414, 183] on icon at bounding box center [409, 187] width 8 height 8
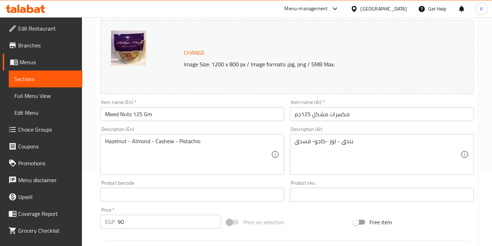
scroll to position [156, 0]
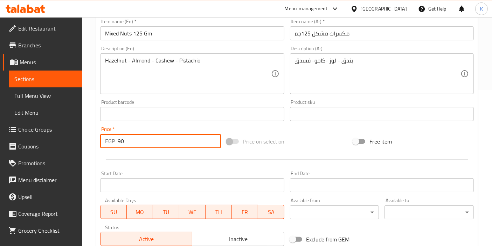
drag, startPoint x: 130, startPoint y: 143, endPoint x: 110, endPoint y: 139, distance: 20.6
click at [110, 139] on div "EGP 90 Price *" at bounding box center [160, 141] width 121 height 14
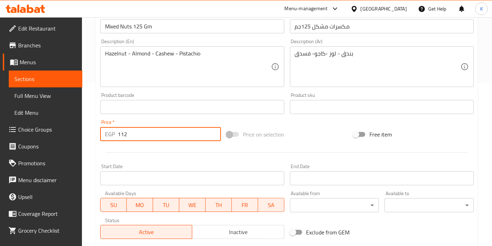
scroll to position [259, 0]
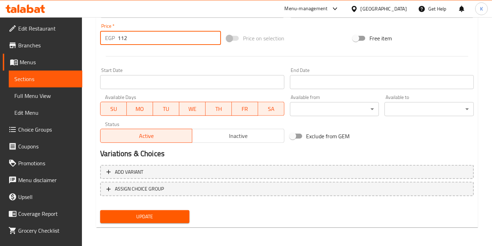
type input "112"
click at [141, 212] on span "Update" at bounding box center [145, 216] width 78 height 9
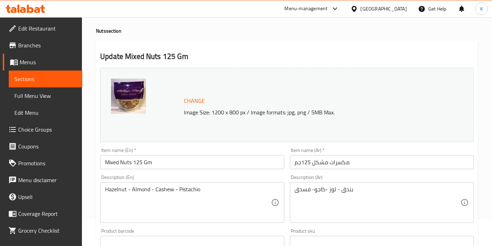
scroll to position [0, 0]
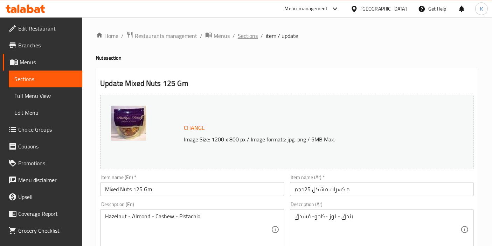
click at [246, 39] on span "Sections" at bounding box center [248, 36] width 20 height 8
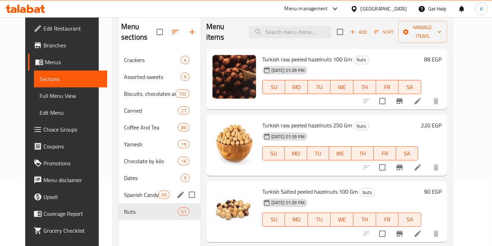
scroll to position [98, 0]
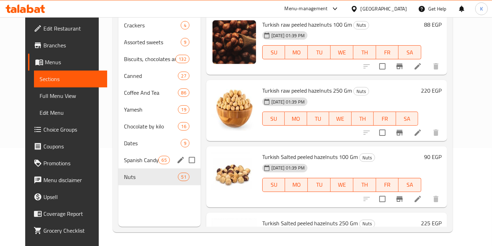
click at [141, 151] on div "Spanish Candy 65" at bounding box center [159, 159] width 82 height 17
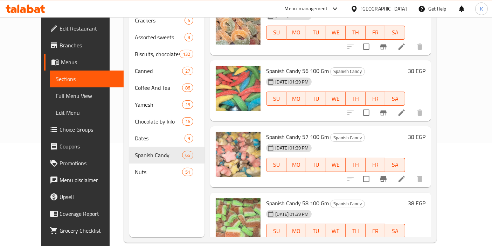
scroll to position [3438, 0]
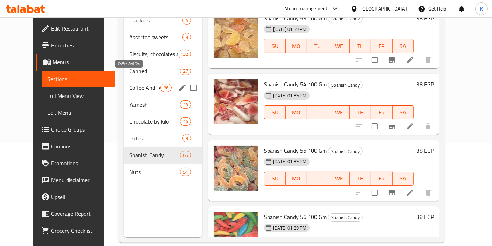
click at [129, 83] on span "Coffee And Tea" at bounding box center [144, 87] width 31 height 8
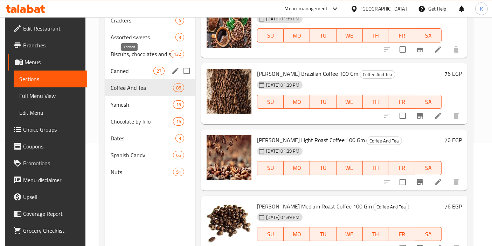
click at [126, 67] on span "Canned" at bounding box center [132, 71] width 43 height 8
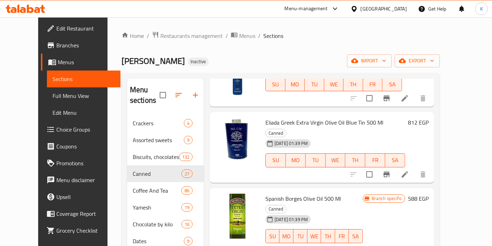
scroll to position [893, 0]
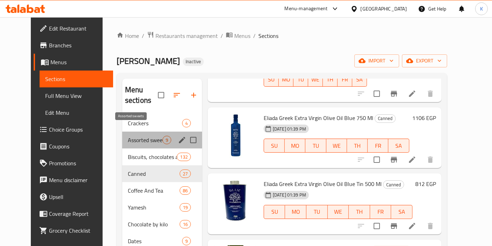
click at [128, 136] on span "Assorted sweets" at bounding box center [145, 140] width 35 height 8
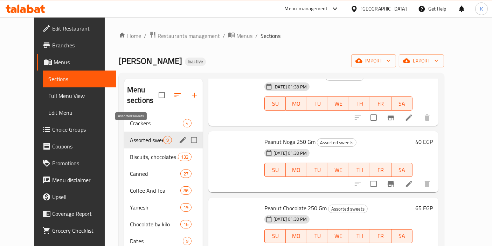
scroll to position [366, 0]
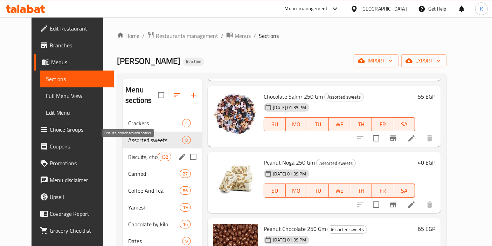
click at [128, 152] on span "Biscuits, chocolates and snacks" at bounding box center [142, 156] width 29 height 8
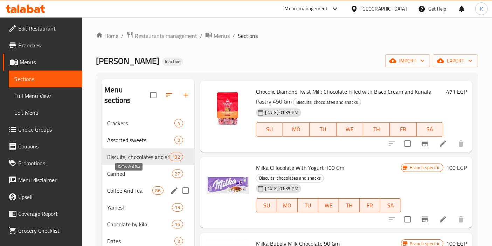
click at [120, 186] on span "Coffee And Tea" at bounding box center [129, 190] width 45 height 8
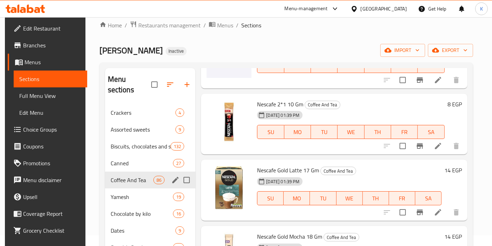
scroll to position [117, 0]
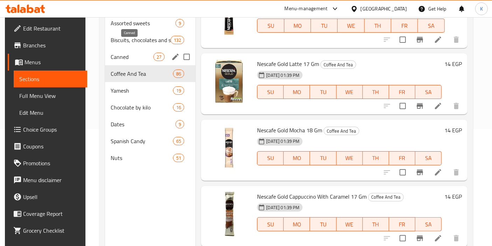
click at [121, 53] on span "Canned" at bounding box center [132, 57] width 43 height 8
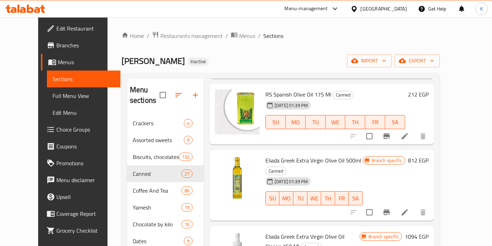
scroll to position [720, 0]
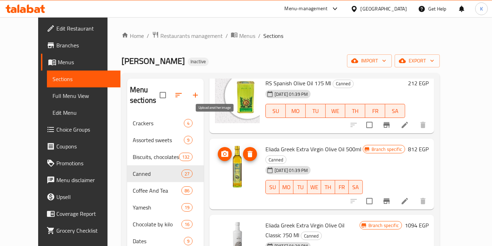
click at [221, 150] on icon "upload picture" at bounding box center [224, 153] width 7 height 6
click at [221, 150] on icon "upload picture" at bounding box center [225, 154] width 8 height 8
click at [248, 151] on icon "delete image" at bounding box center [250, 154] width 5 height 6
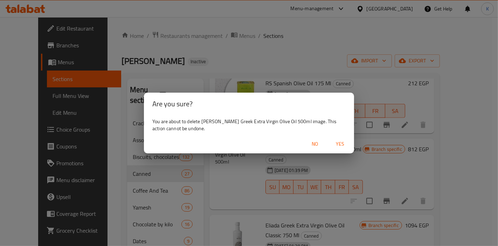
click at [346, 145] on span "Yes" at bounding box center [340, 143] width 17 height 9
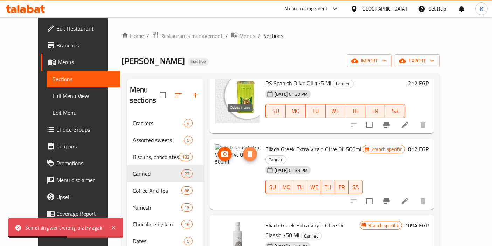
click at [247, 150] on span "delete image" at bounding box center [250, 154] width 14 height 8
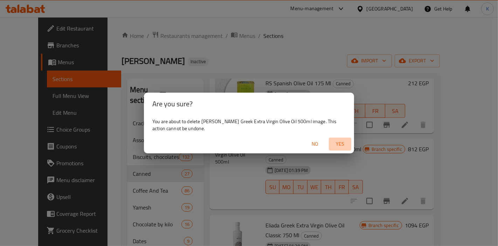
click at [333, 141] on span "Yes" at bounding box center [340, 143] width 17 height 9
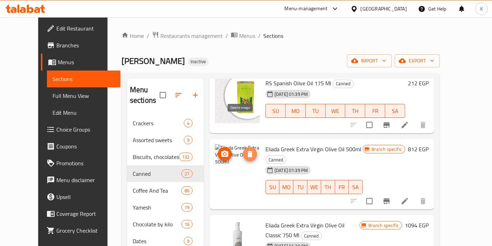
click at [243, 150] on span "delete image" at bounding box center [250, 154] width 14 height 8
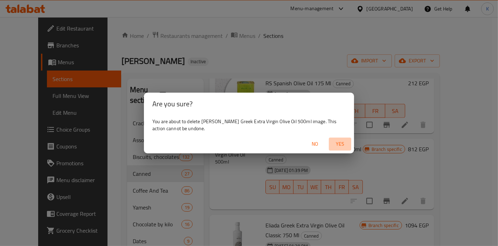
click at [336, 141] on span "Yes" at bounding box center [340, 143] width 17 height 9
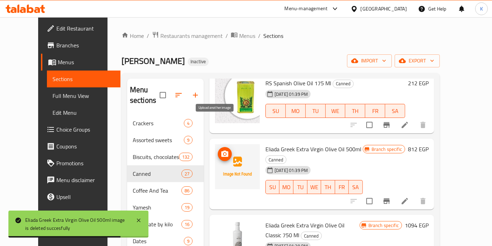
click at [221, 150] on icon "upload picture" at bounding box center [224, 153] width 7 height 6
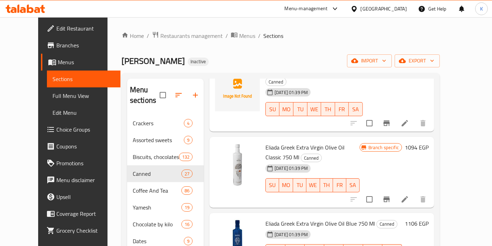
scroll to position [680, 0]
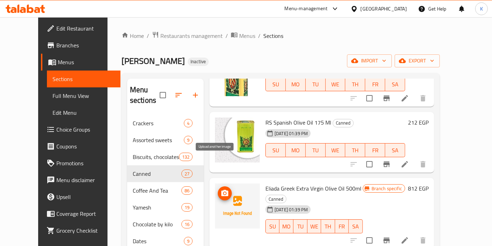
click at [221, 190] on icon "upload picture" at bounding box center [224, 193] width 7 height 6
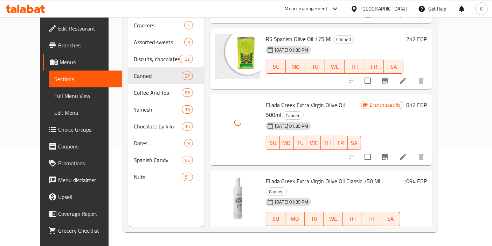
scroll to position [621, 0]
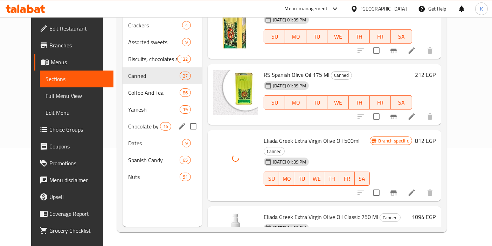
click at [138, 119] on div "Chocolate by kilo 16" at bounding box center [163, 126] width 80 height 17
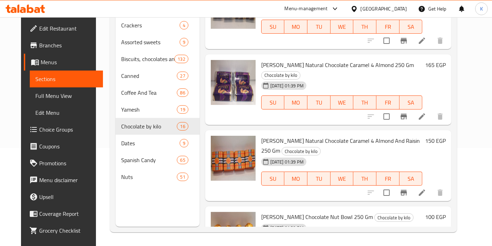
scroll to position [615, 0]
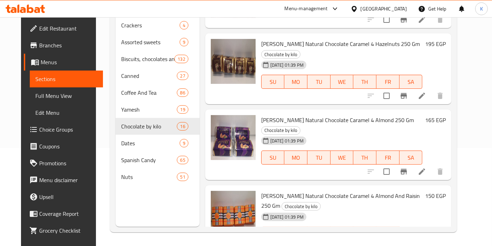
click at [426, 243] on icon at bounding box center [422, 247] width 8 height 8
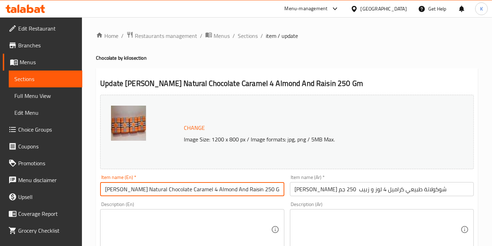
click at [273, 191] on input "[PERSON_NAME] Natural Chocolate Caramel 4 Almond And Raisin 250 Gm" at bounding box center [192, 189] width 184 height 14
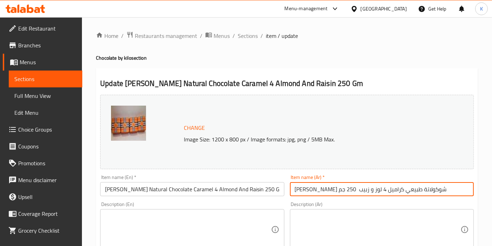
drag, startPoint x: 315, startPoint y: 189, endPoint x: 470, endPoint y: 186, distance: 155.3
click at [470, 186] on input "فيليب بيتاس شوكولاتة طبيعي كراميل 4 لوز و زبيب 250 جم" at bounding box center [382, 189] width 184 height 14
paste input "شوكولاتة فيليب بيتاس طبيعي"
type input "شوكولاتة فيليب بيتاس طبيعي لوز و زبيب 250 جم"
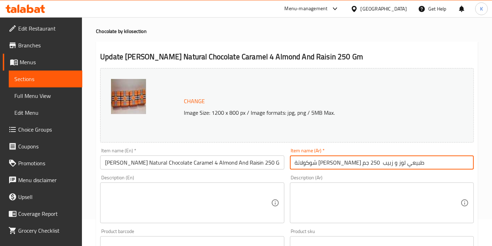
scroll to position [39, 0]
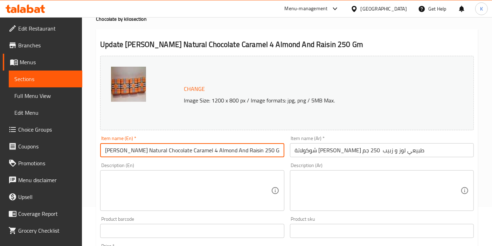
drag, startPoint x: 105, startPoint y: 151, endPoint x: 288, endPoint y: 144, distance: 183.4
click at [288, 144] on div "Change Image Size: 1200 x 800 px / Image formats: jpg, png / 5MB Max. Item name…" at bounding box center [286, 209] width 379 height 312
paste input "Almond & Raisin Chocolate"
click at [259, 150] on input "[PERSON_NAME] Natural Chocolate Caramel 4 Almond And Raisin 250 Gm" at bounding box center [192, 150] width 184 height 14
drag, startPoint x: 253, startPoint y: 148, endPoint x: 93, endPoint y: 144, distance: 160.2
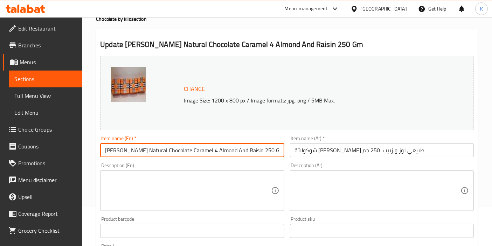
click at [93, 144] on div "Home / Restaurants management / Menus / Sections / item / update Chocolate by k…" at bounding box center [287, 222] width 410 height 488
paste input "Almond & Raisin Chocolate"
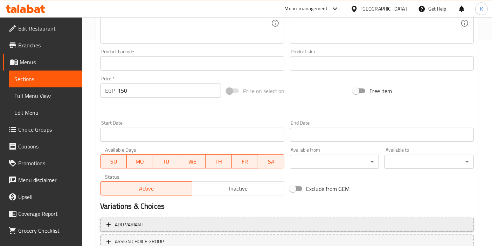
scroll to position [259, 0]
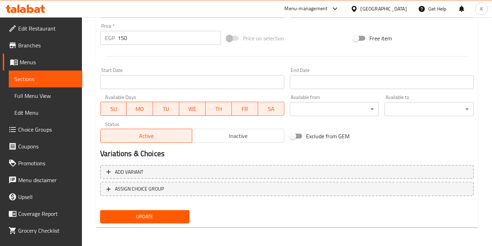
type input "Philippe Pittas Natural Almond & Raisin Chocolate 250 Gm"
click at [165, 219] on span "Update" at bounding box center [145, 216] width 78 height 9
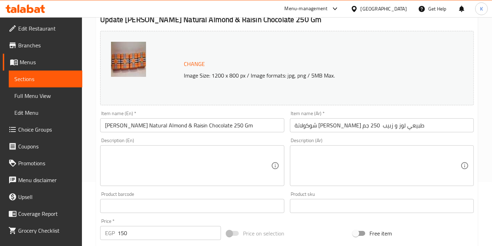
scroll to position [0, 0]
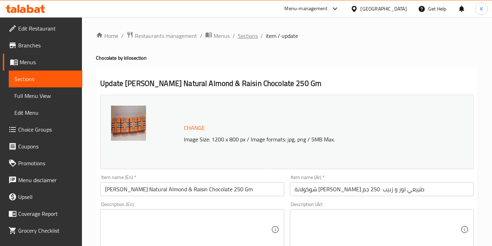
click at [252, 37] on span "Sections" at bounding box center [248, 36] width 20 height 8
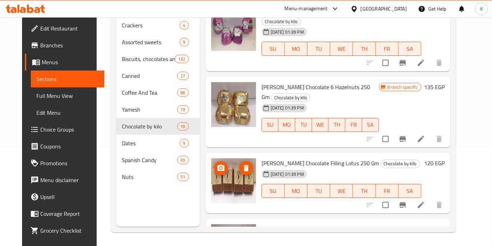
scroll to position [371, 0]
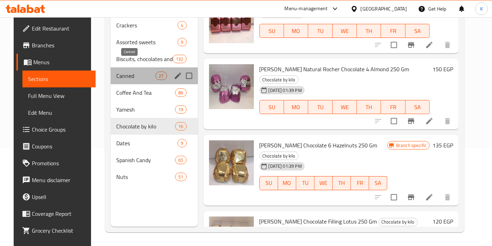
click at [128, 71] on span "Canned" at bounding box center [135, 75] width 39 height 8
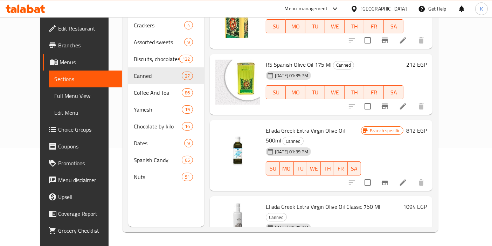
scroll to position [582, 0]
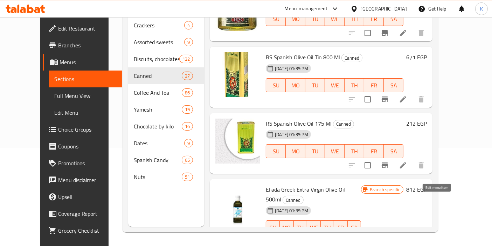
click at [408, 237] on icon at bounding box center [403, 241] width 8 height 8
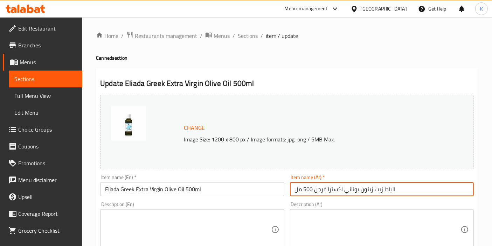
drag, startPoint x: 290, startPoint y: 188, endPoint x: 325, endPoint y: 190, distance: 35.1
click at [325, 190] on input "اليادا زيت زيتون يوناني اكسترا فرجن 500 مل" at bounding box center [382, 189] width 184 height 14
click at [312, 190] on input "اليادا زيت زيتون يوناني اكسترا فرجن 500 مل" at bounding box center [382, 189] width 184 height 14
drag, startPoint x: 294, startPoint y: 190, endPoint x: 417, endPoint y: 190, distance: 123.0
click at [417, 190] on input "اليادا زيت زيتون يوناني اكسترا فرجن 500 مل" at bounding box center [382, 189] width 184 height 14
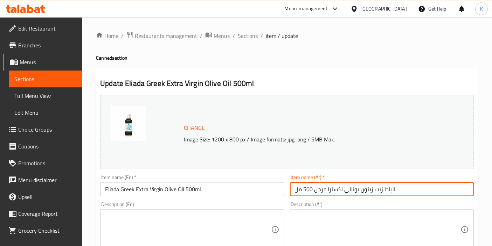
paste input "يت زيتون اليادا اكسترا فيرجين بريميم"
type input "زيت زيتون اليادا اكسترا فيرجين بريميم 500 مل"
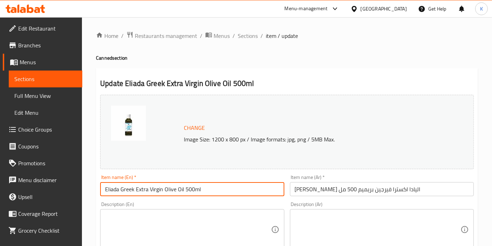
drag, startPoint x: 207, startPoint y: 184, endPoint x: 66, endPoint y: 181, distance: 141.6
paste input "Extra Virgin Premium"
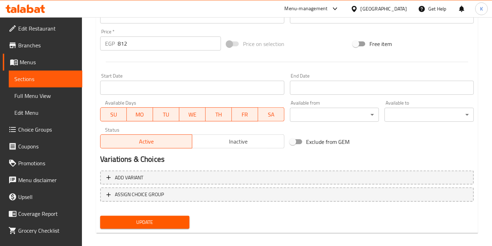
scroll to position [259, 0]
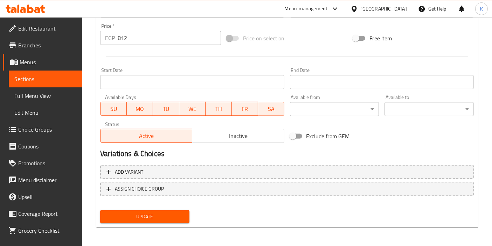
type input "Eliada Extra Virgin Premium Olive Oil 500ml"
click at [165, 211] on button "Update" at bounding box center [144, 216] width 89 height 13
